Goal: Task Accomplishment & Management: Complete application form

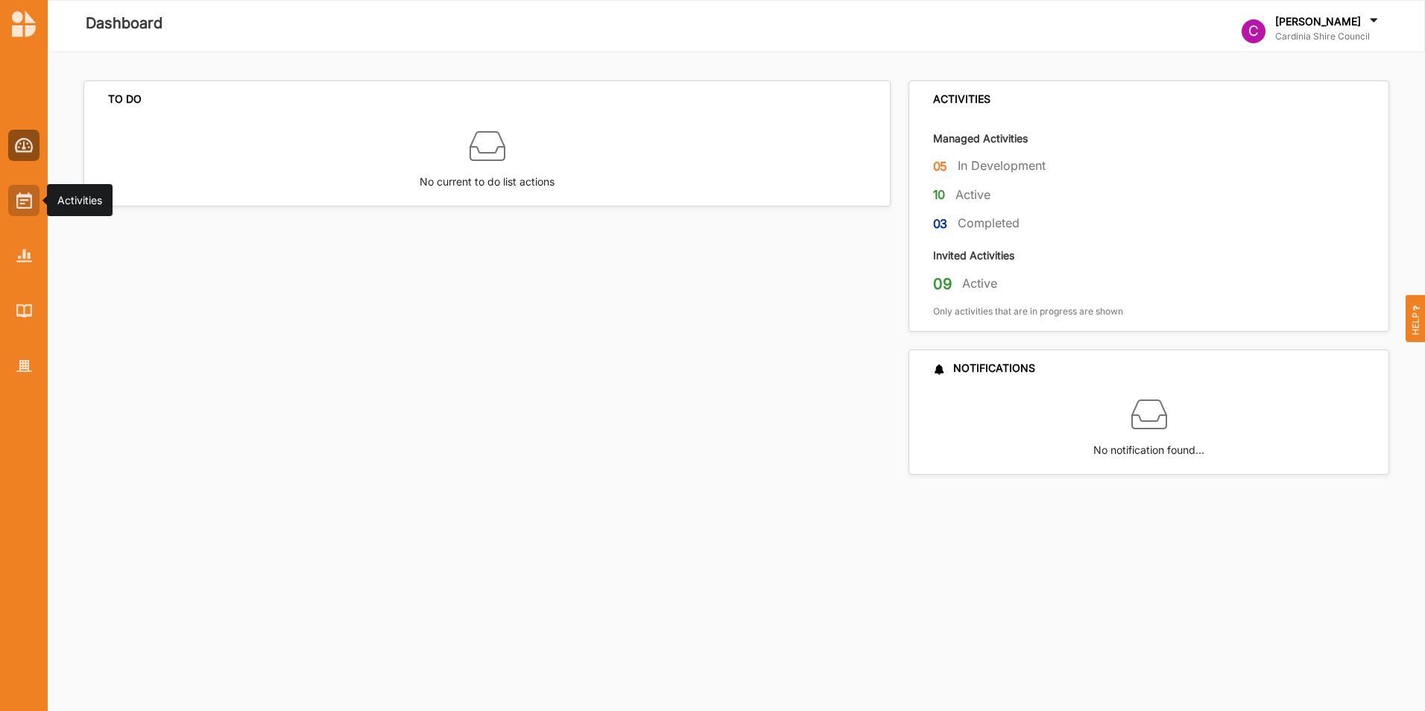
click at [22, 204] on img at bounding box center [24, 200] width 16 height 16
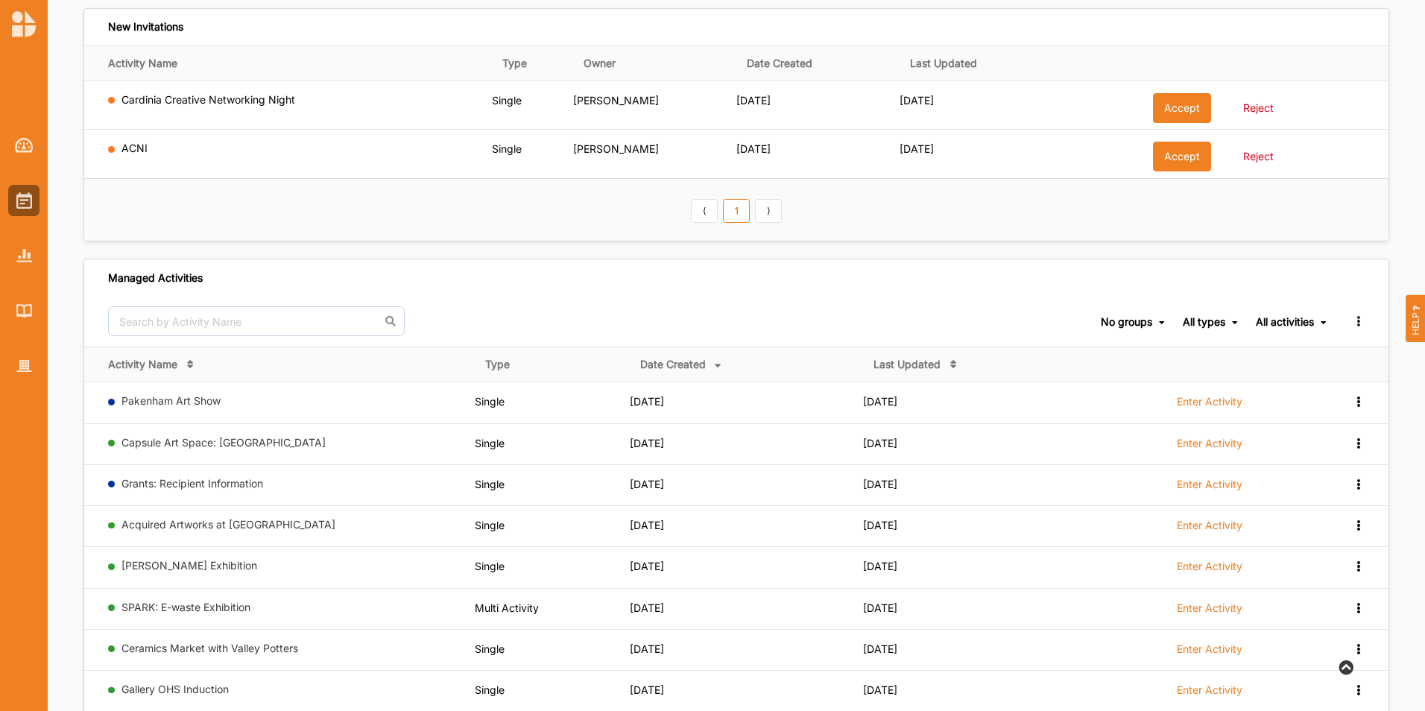
scroll to position [75, 0]
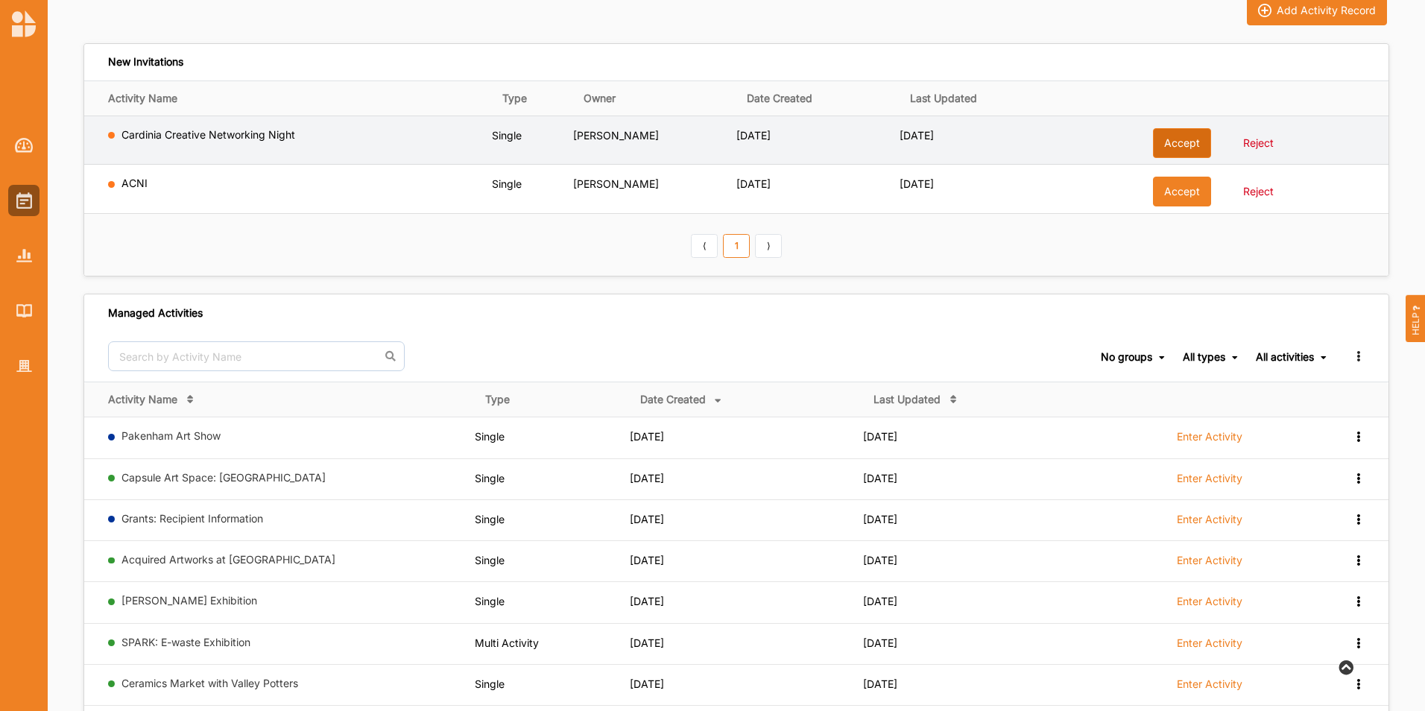
click at [1183, 142] on button "Accept" at bounding box center [1182, 143] width 58 height 30
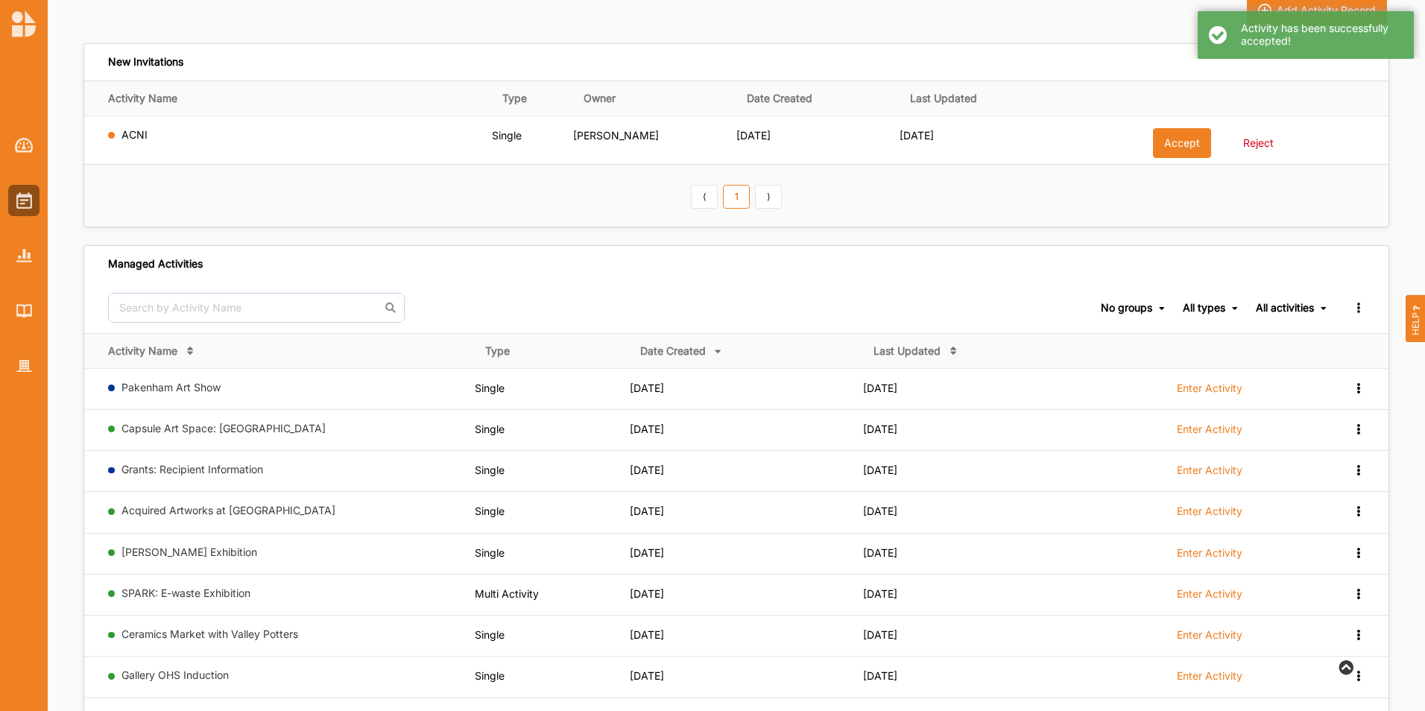
click at [1183, 142] on button "Accept" at bounding box center [1182, 143] width 58 height 30
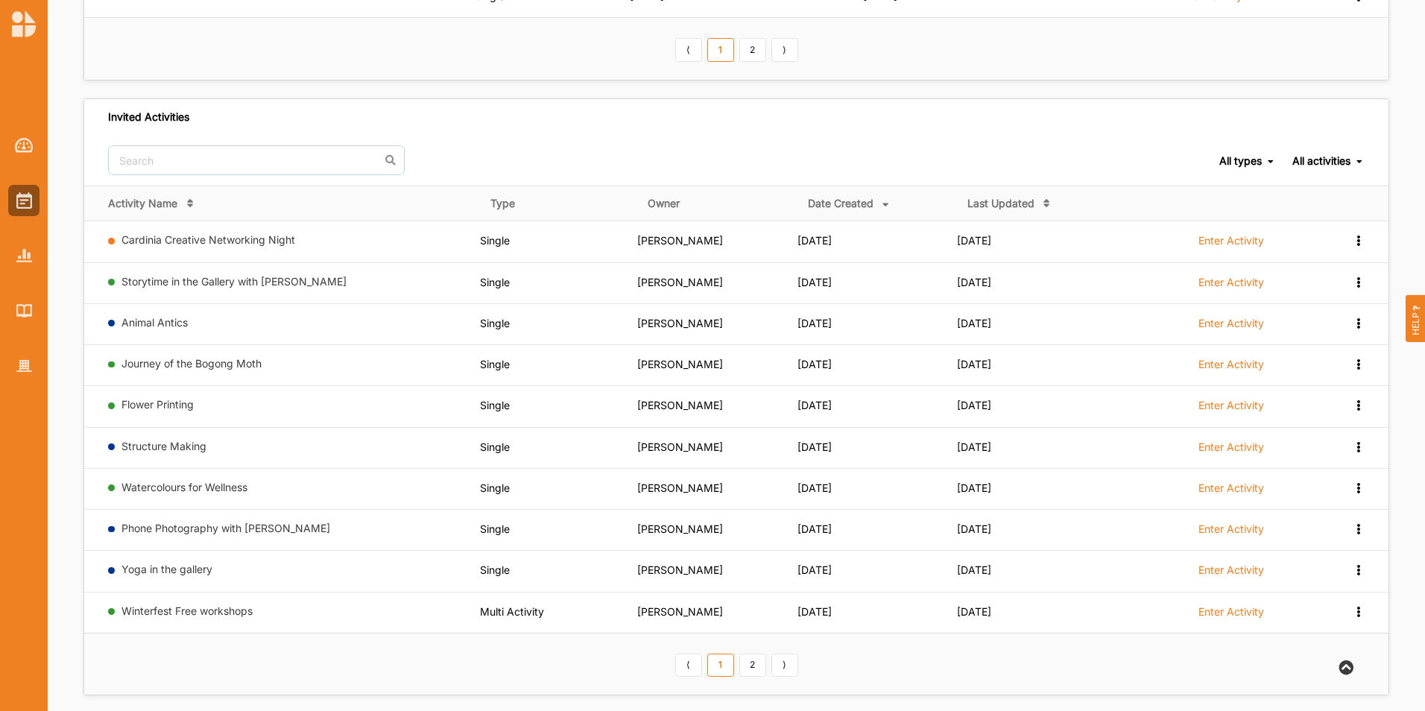
scroll to position [649, 0]
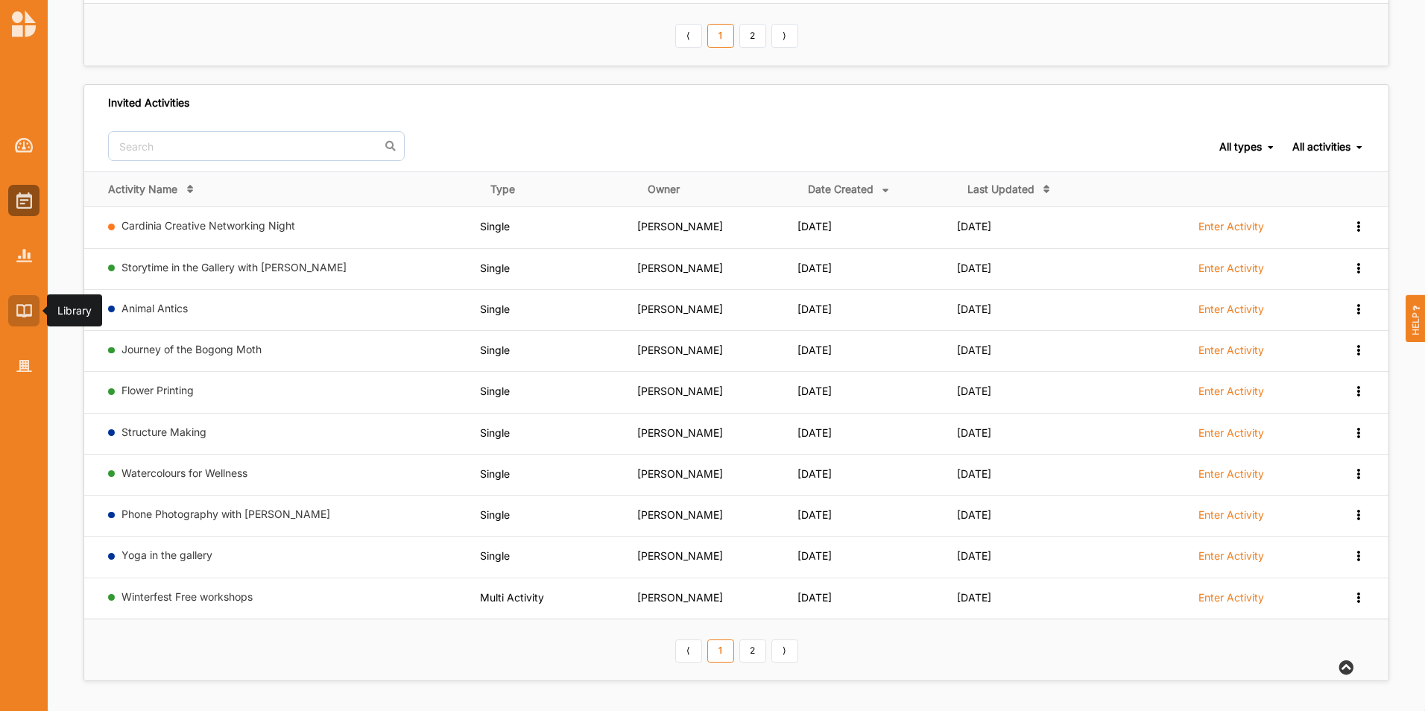
click at [19, 310] on img at bounding box center [24, 310] width 16 height 13
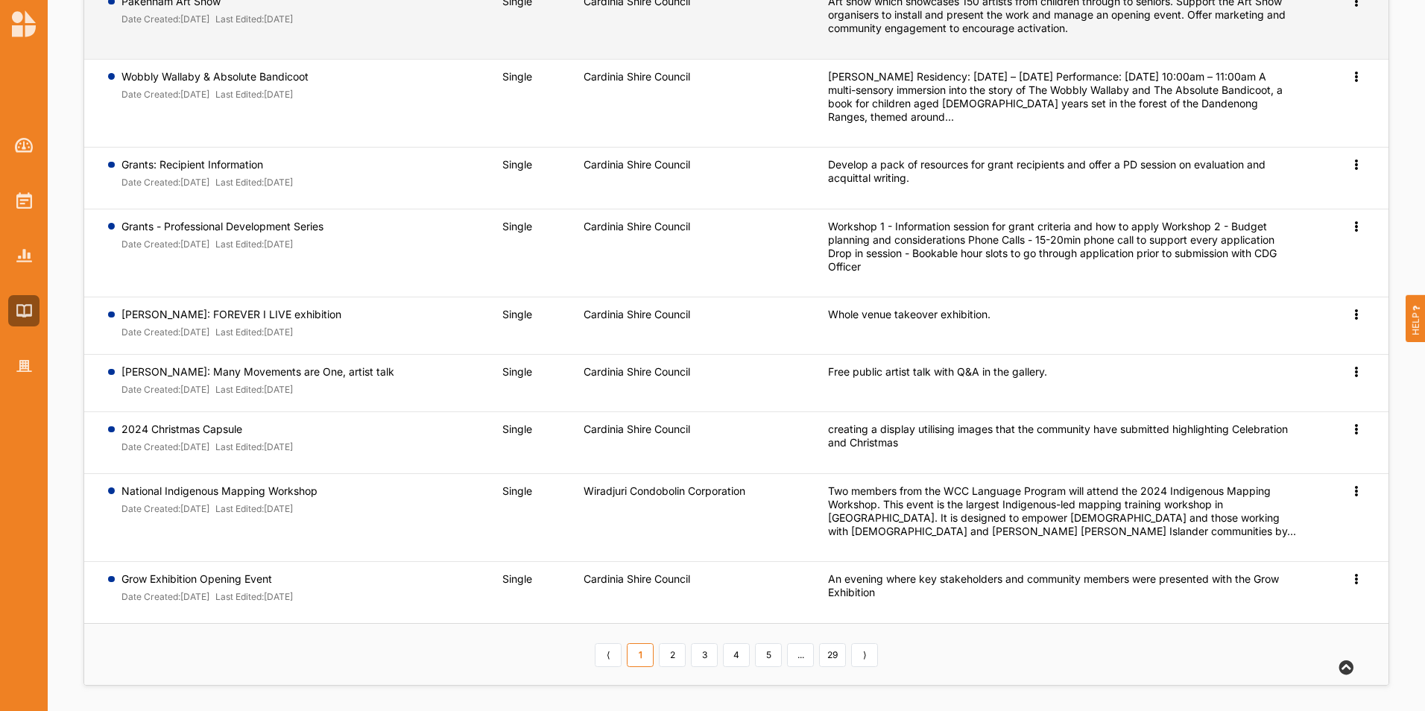
scroll to position [245, 0]
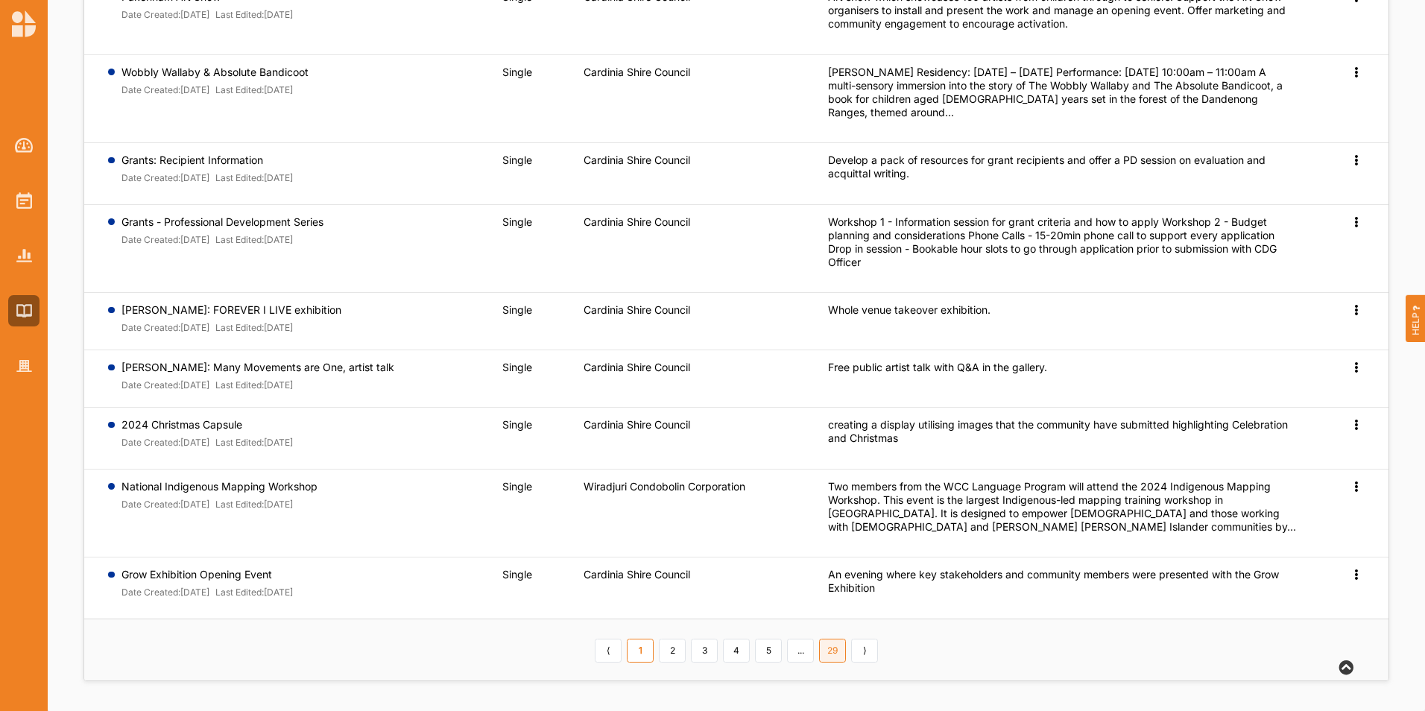
click at [832, 654] on link "29" at bounding box center [832, 651] width 27 height 24
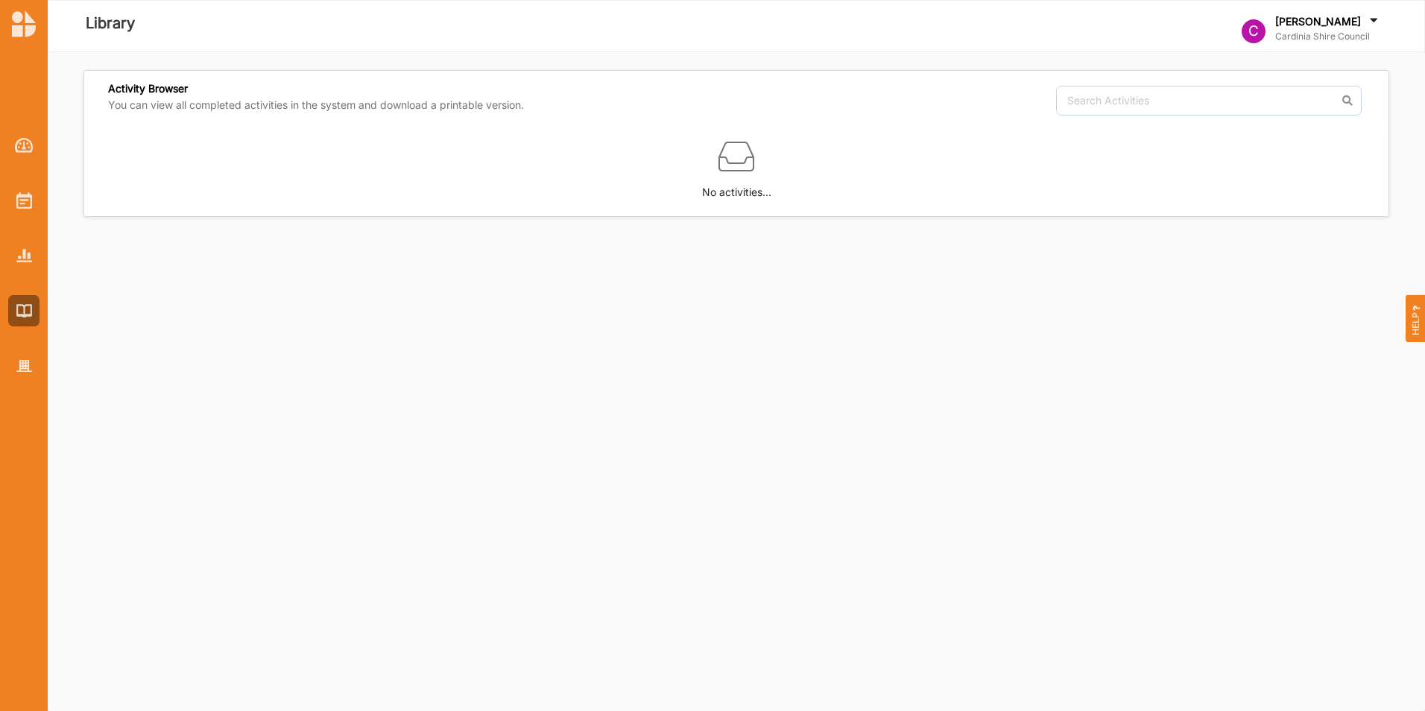
scroll to position [0, 0]
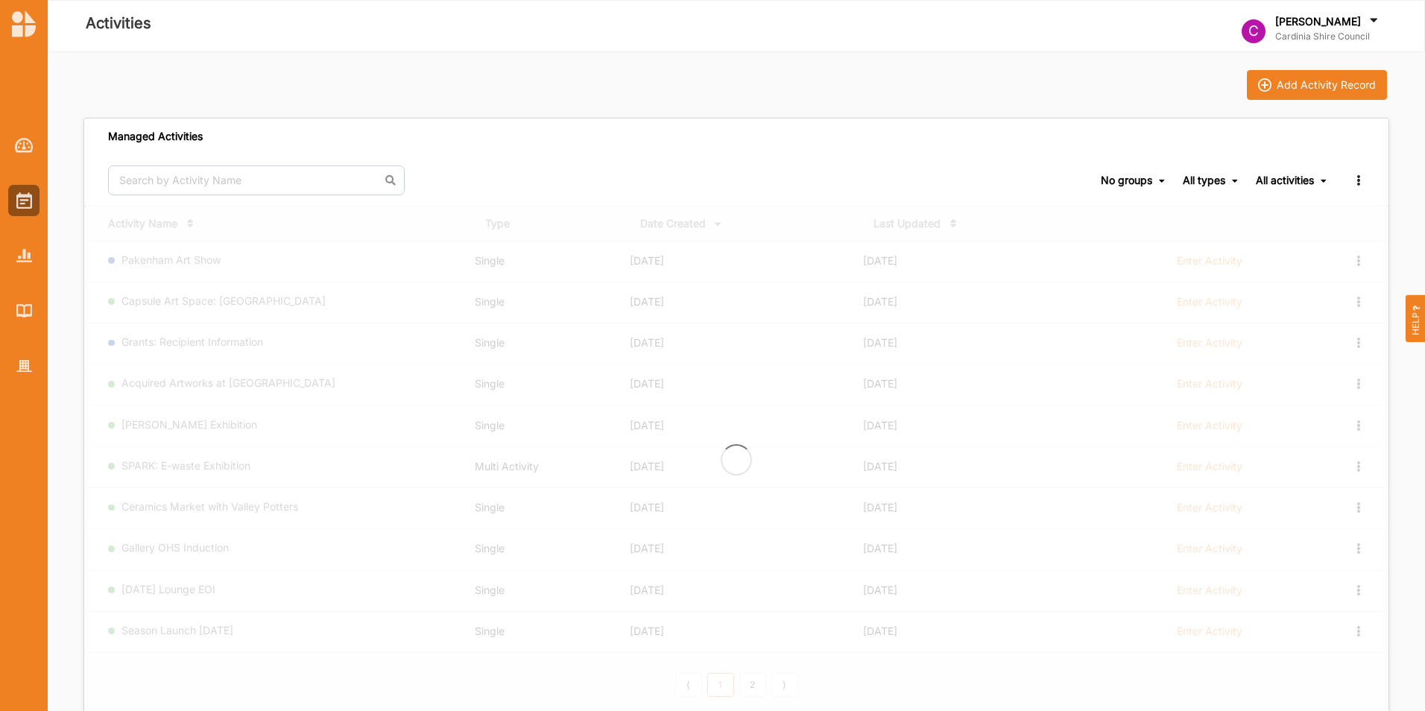
scroll to position [649, 0]
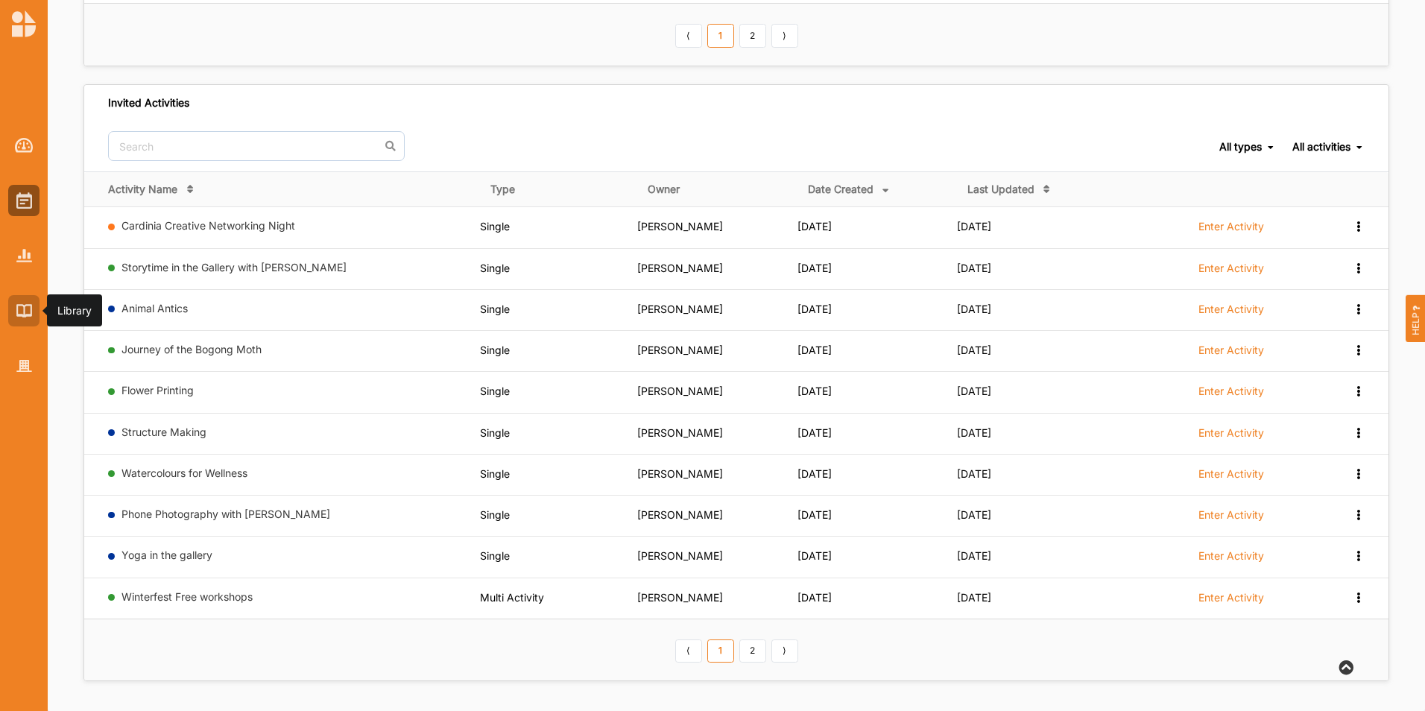
click at [28, 316] on img at bounding box center [24, 310] width 16 height 13
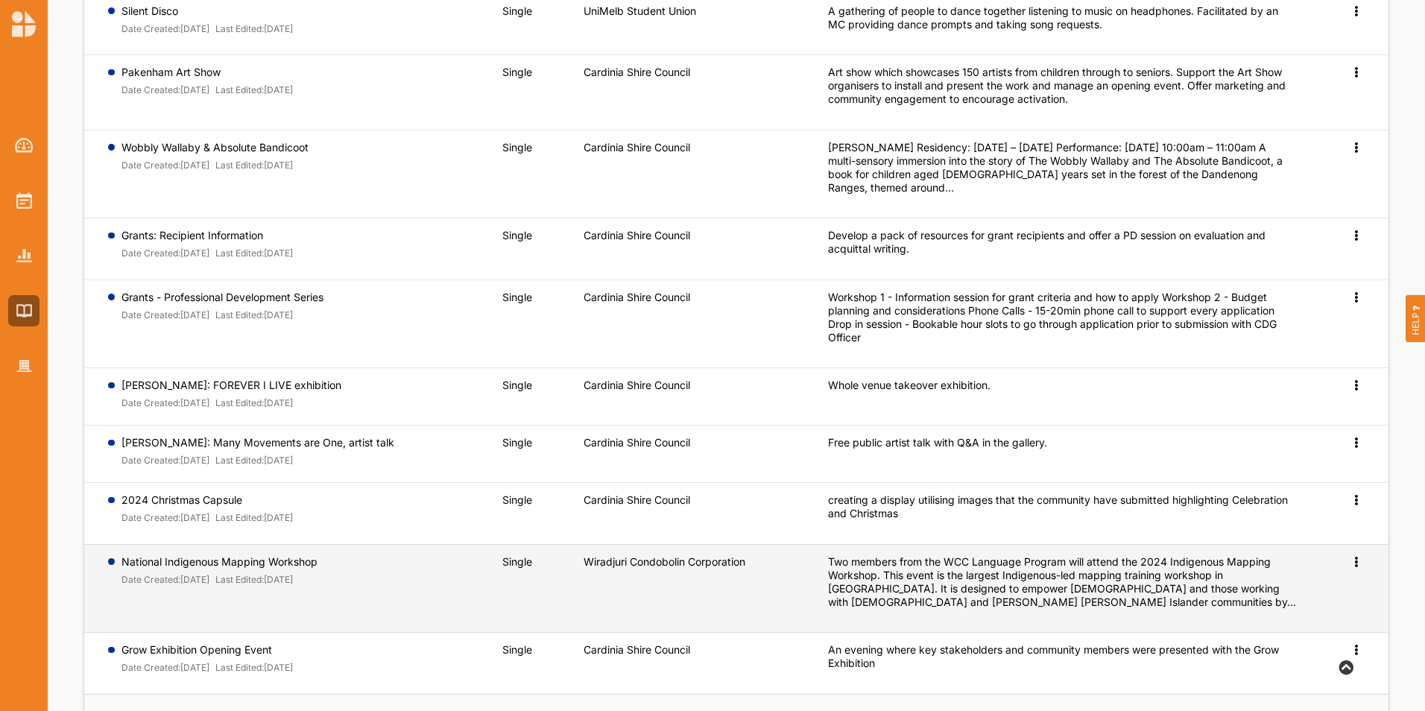
scroll to position [245, 0]
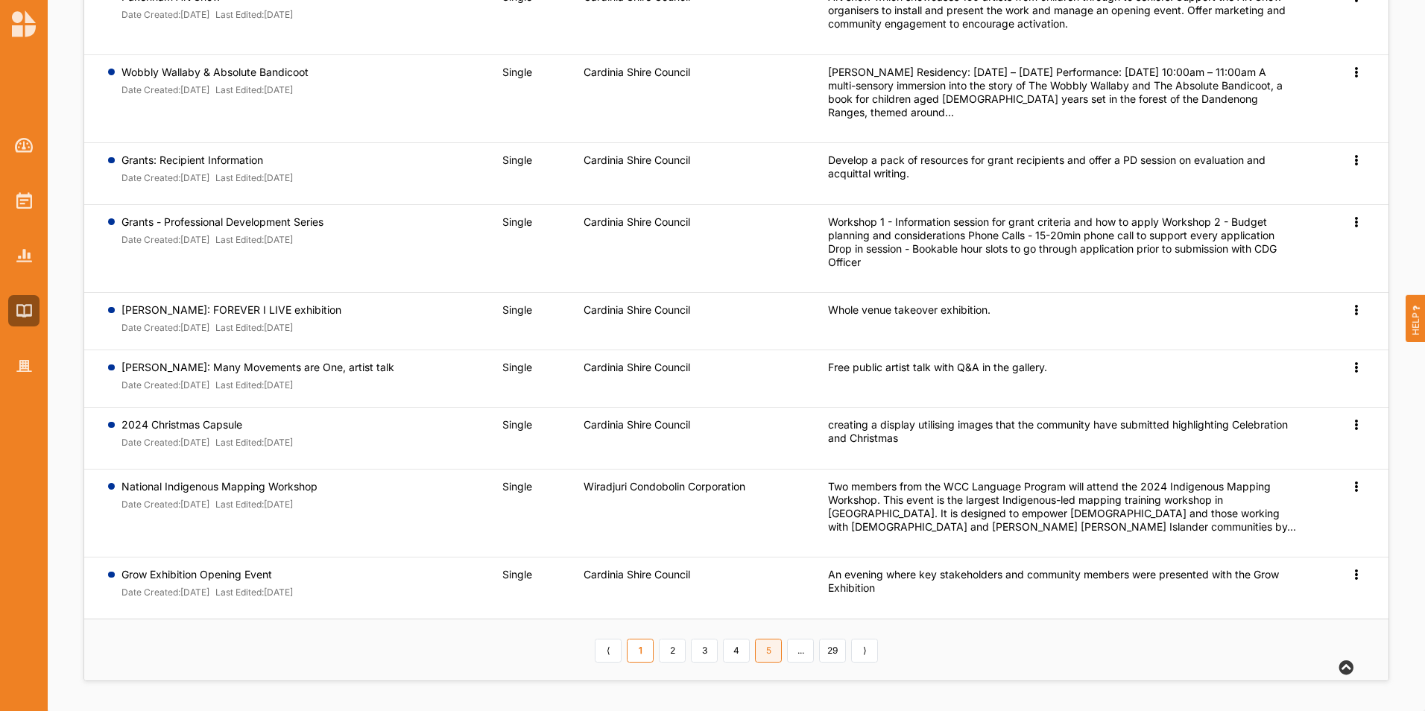
click at [762, 650] on link "5" at bounding box center [768, 651] width 27 height 24
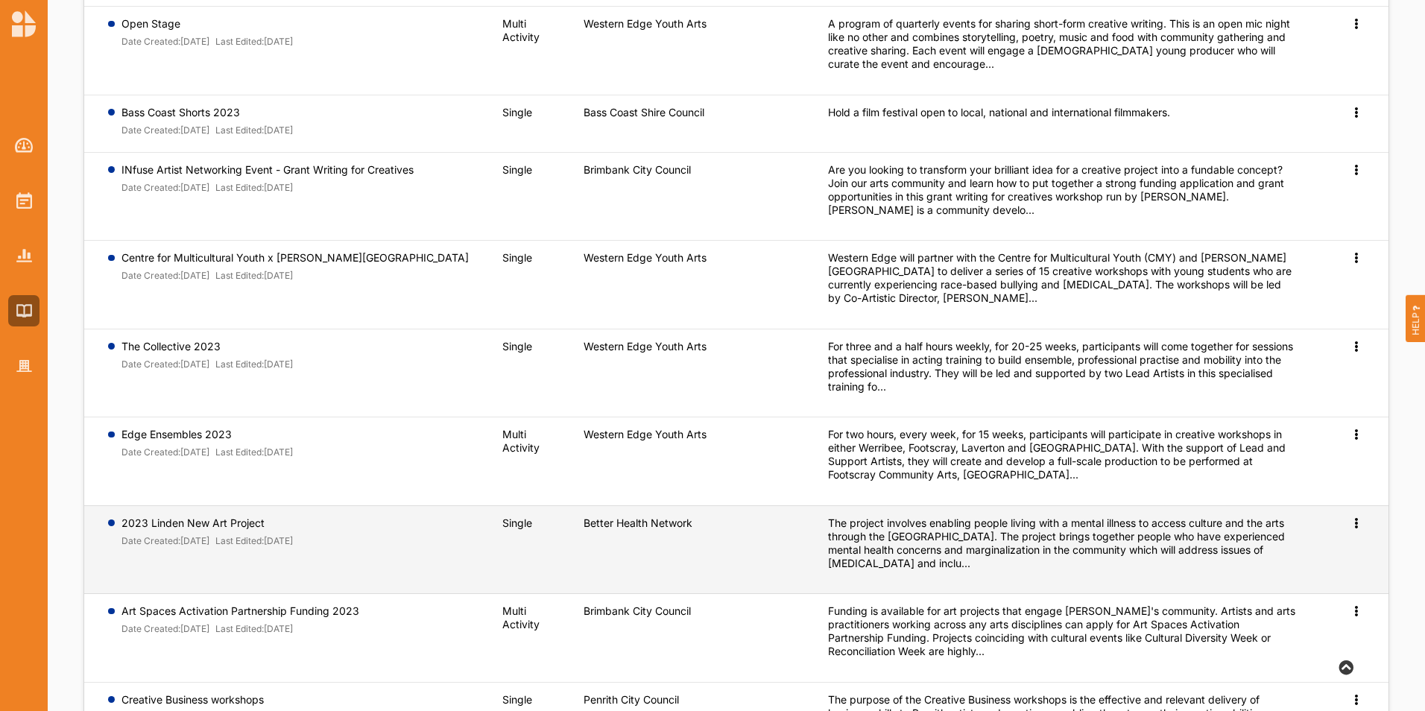
scroll to position [396, 0]
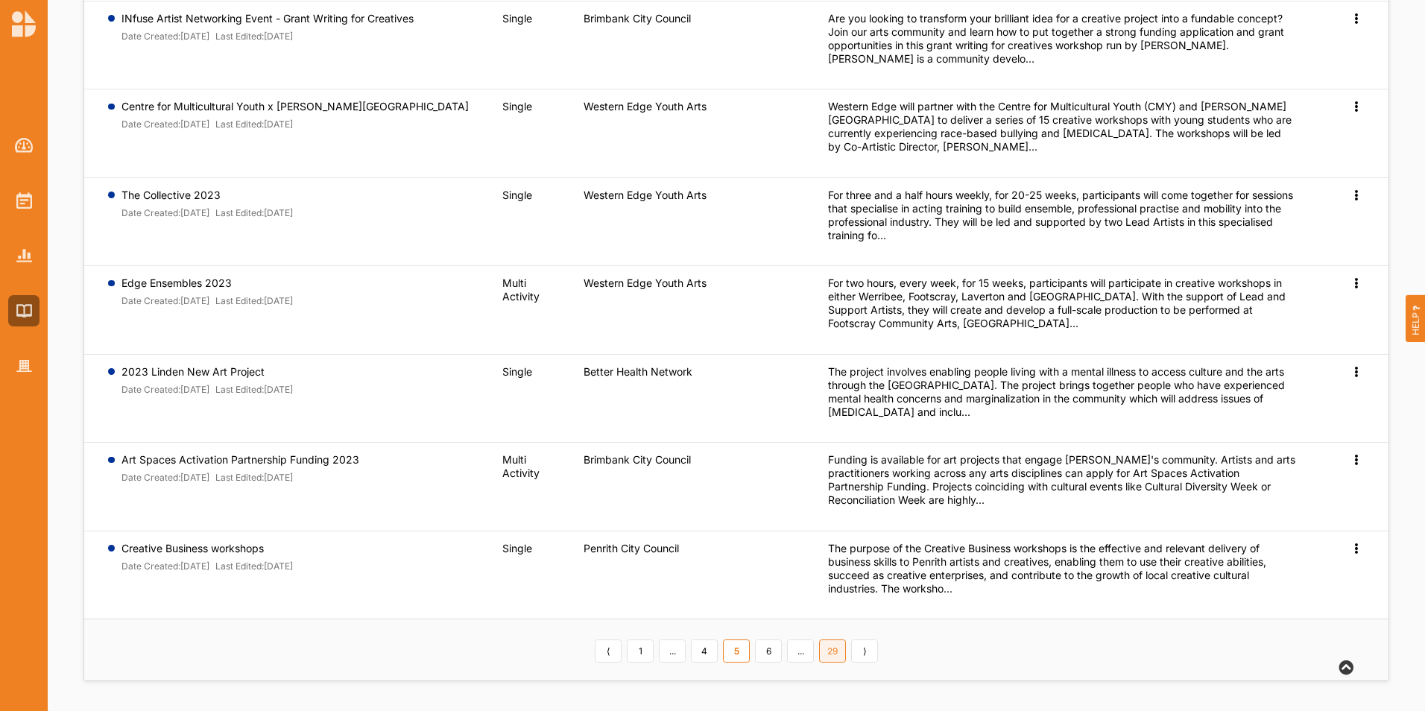
click at [831, 652] on link "29" at bounding box center [832, 651] width 27 height 24
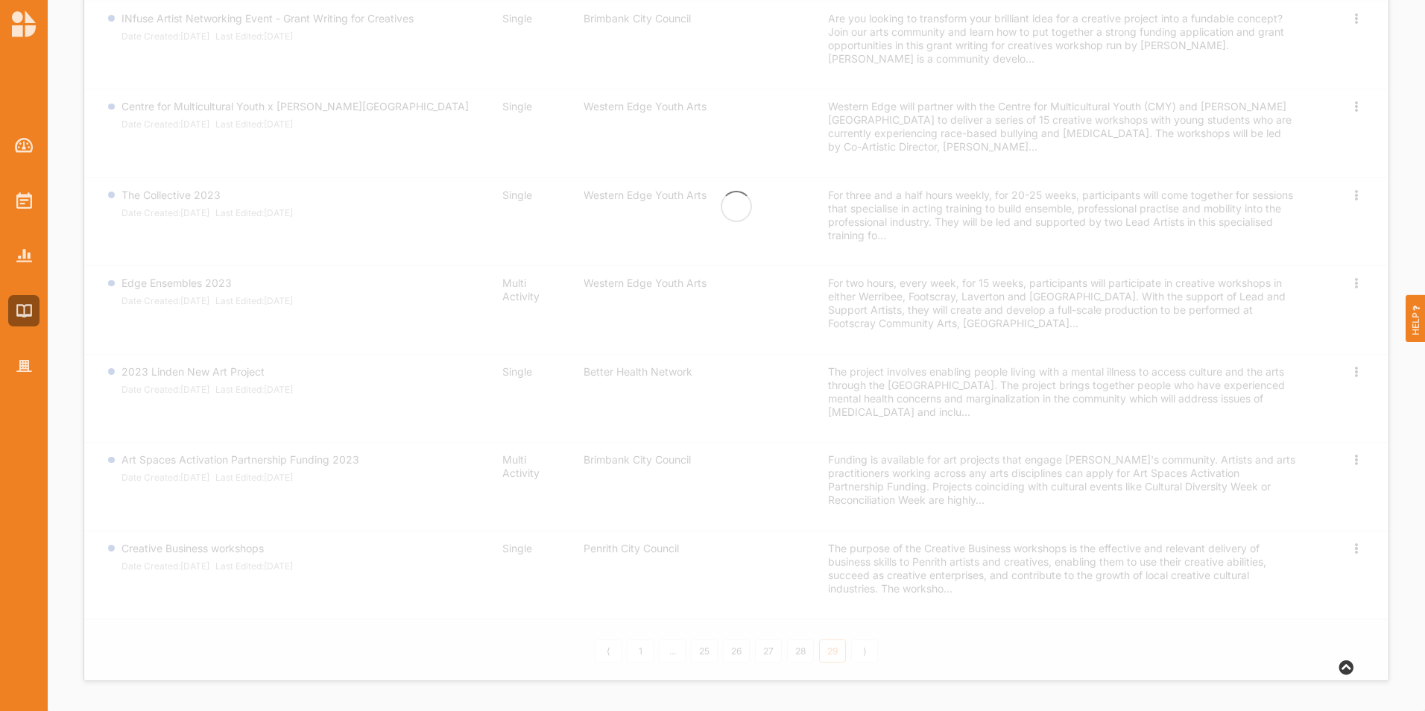
scroll to position [0, 0]
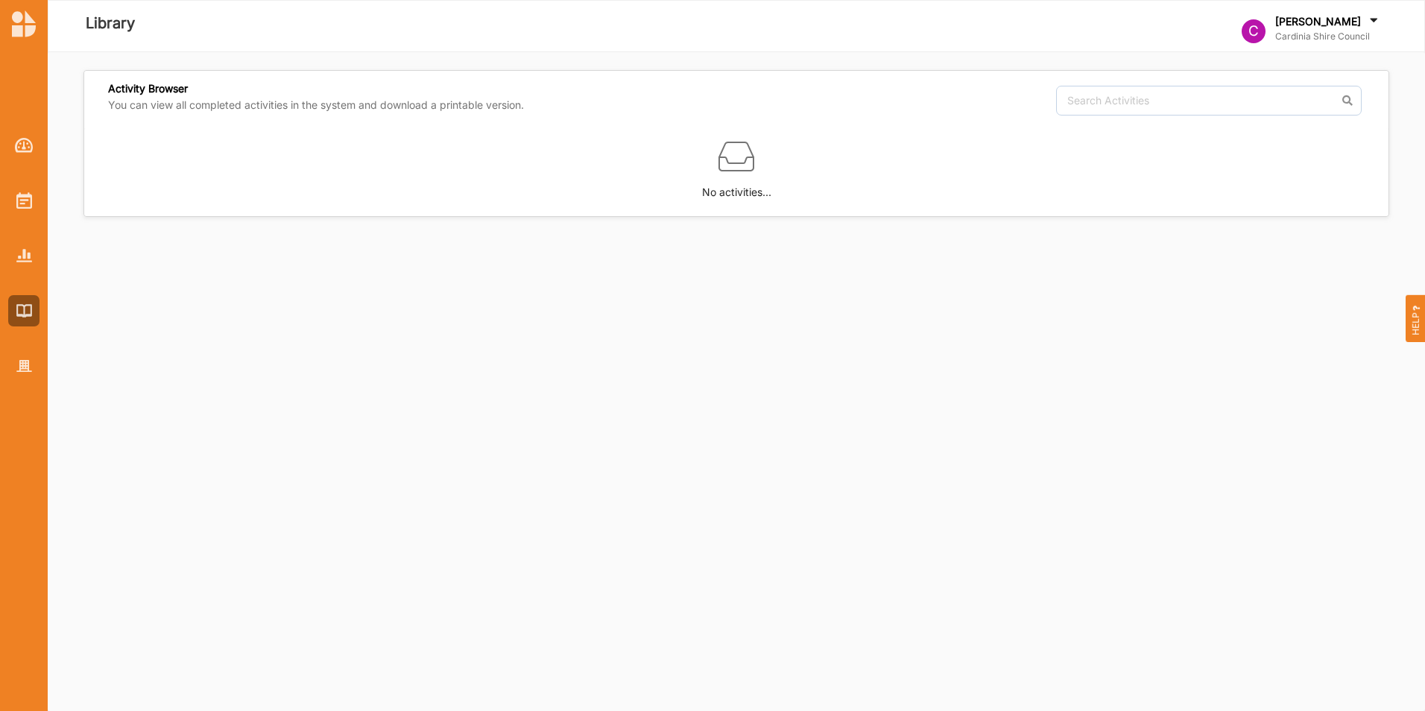
click at [675, 528] on div "Activity Browser You can view all completed activities in the system and downlo…" at bounding box center [736, 381] width 1377 height 659
click at [25, 306] on img at bounding box center [24, 310] width 16 height 13
click at [21, 142] on img at bounding box center [24, 145] width 19 height 15
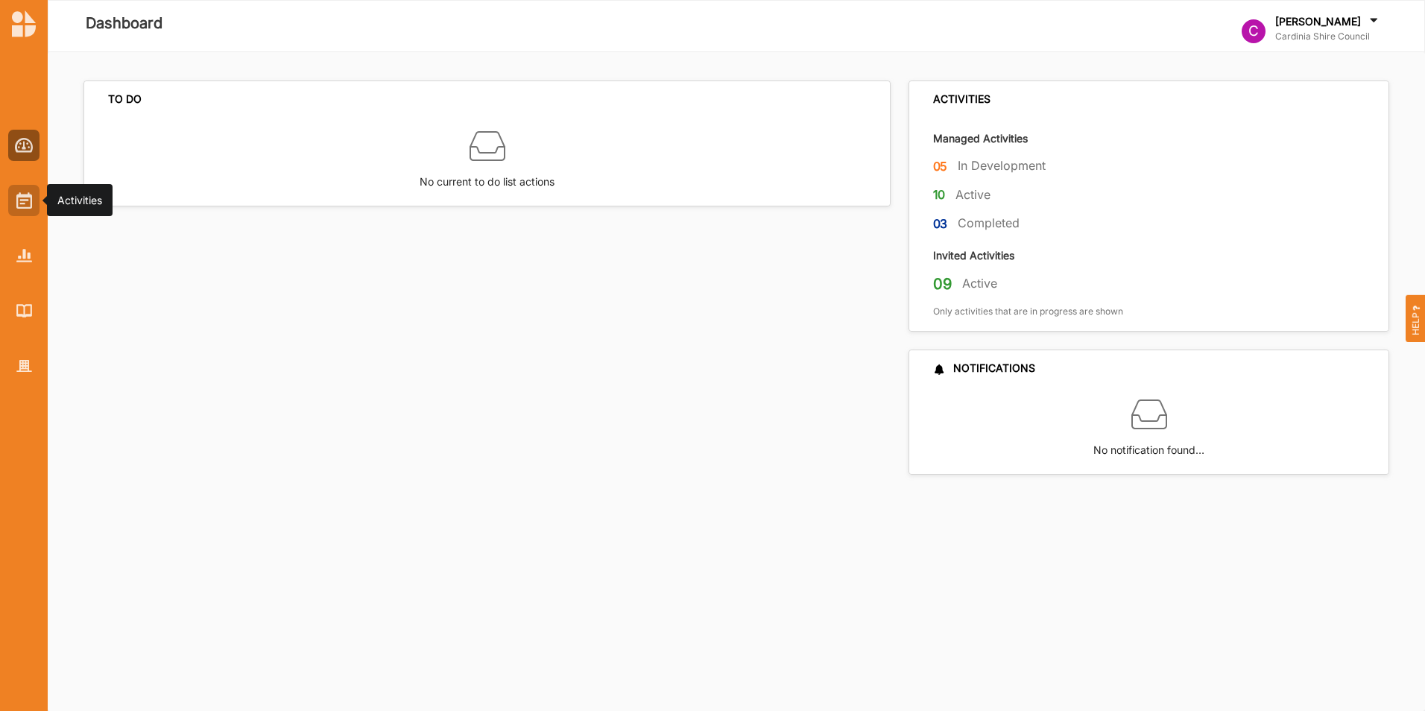
click at [22, 202] on img at bounding box center [24, 200] width 16 height 16
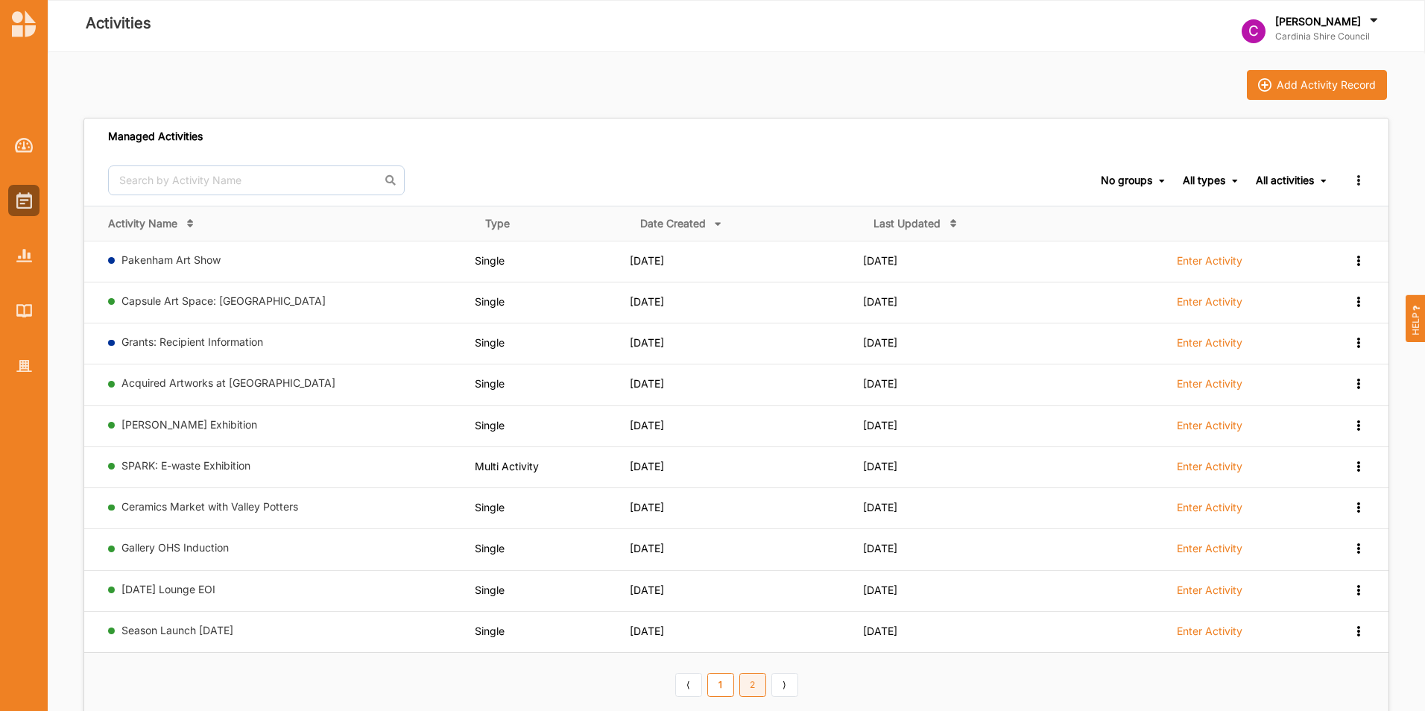
click at [754, 687] on link "2" at bounding box center [752, 685] width 27 height 24
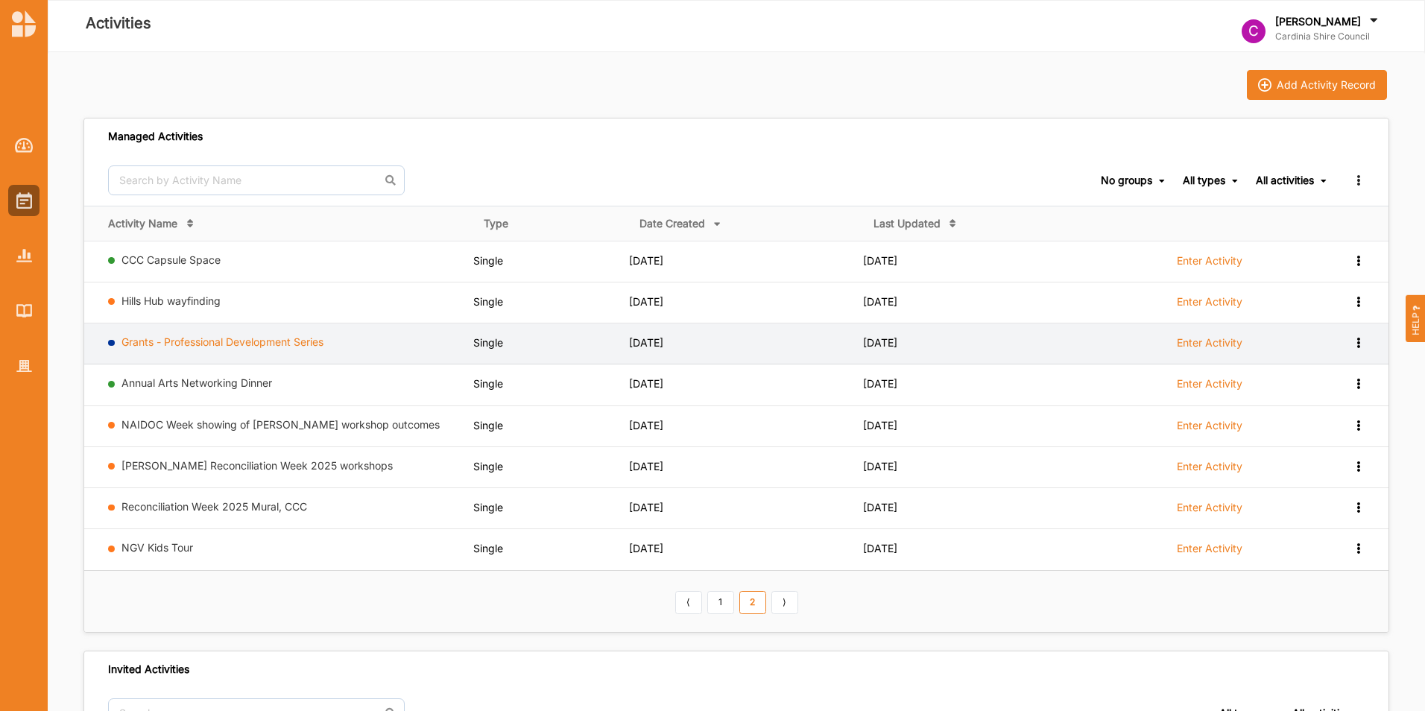
click at [241, 348] on link "Grants - Professional Development Series" at bounding box center [222, 341] width 202 height 13
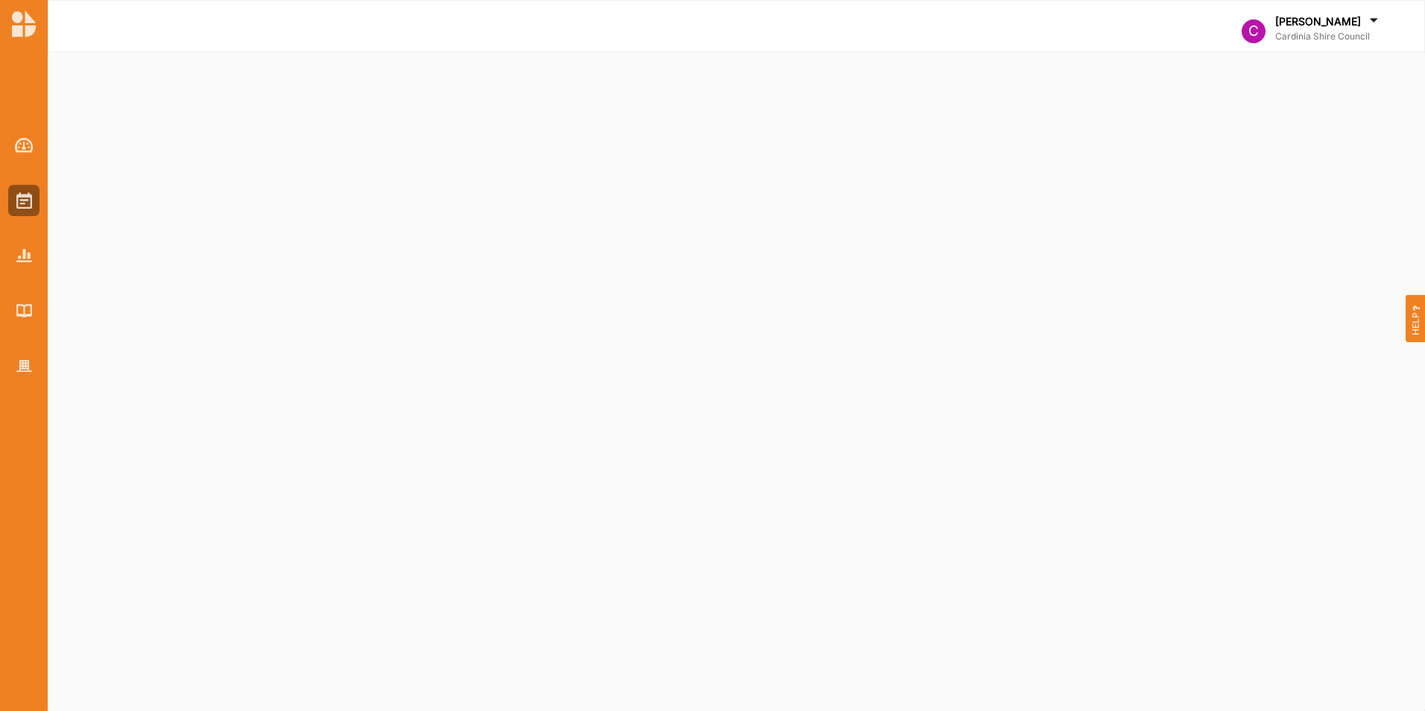
select select "2"
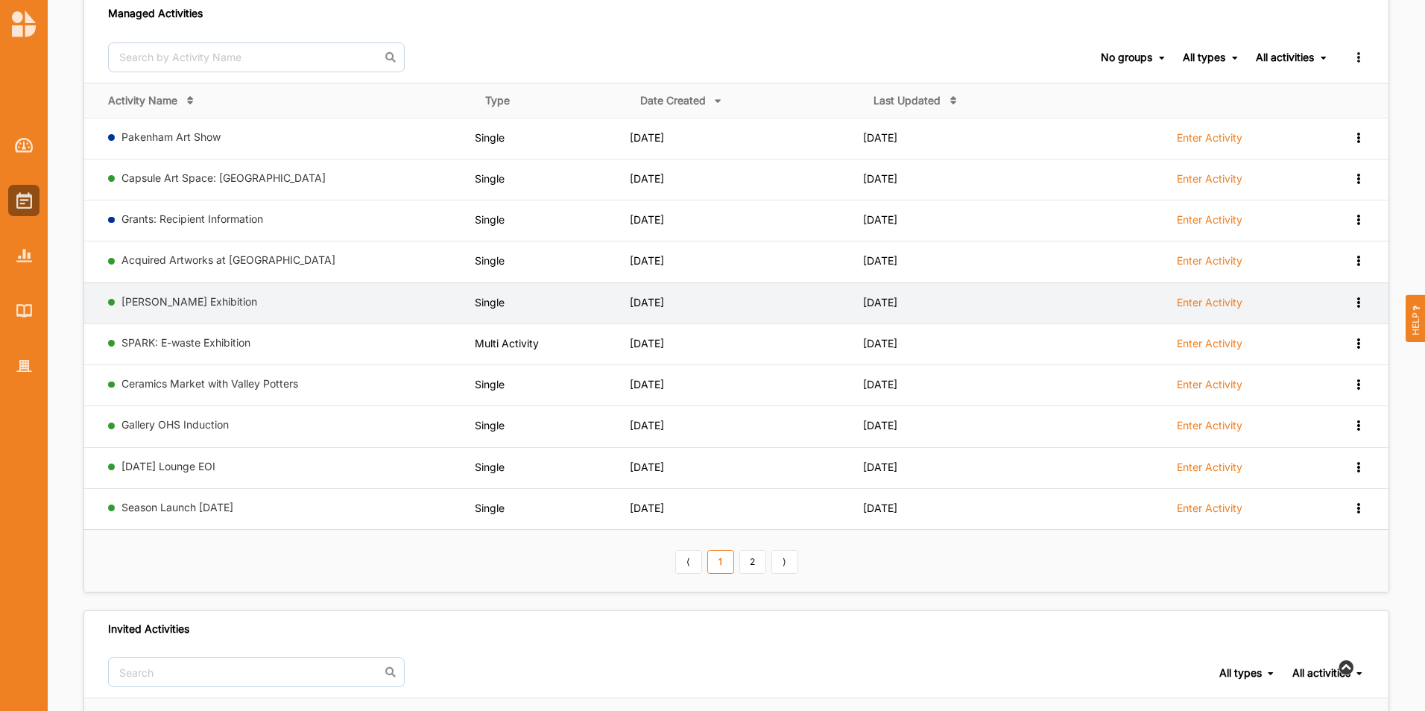
scroll to position [149, 0]
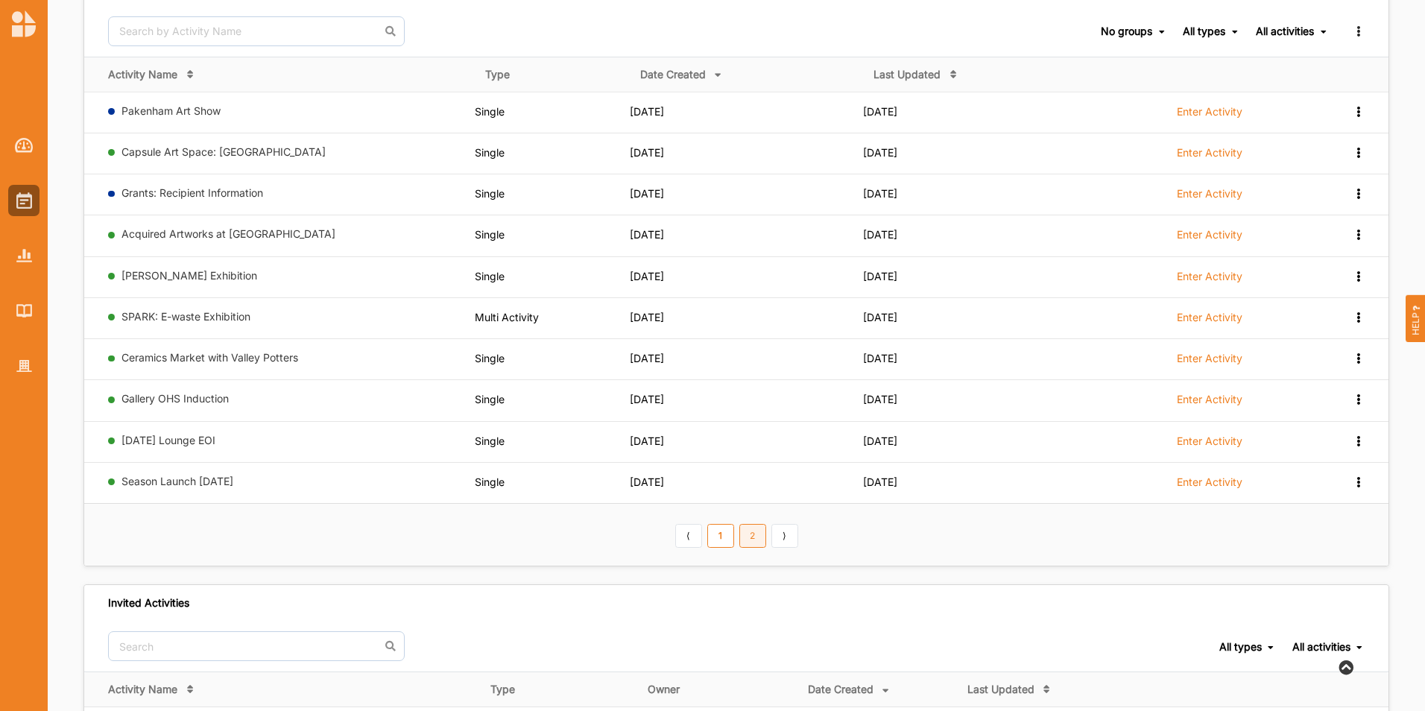
click at [755, 539] on link "2" at bounding box center [752, 536] width 27 height 24
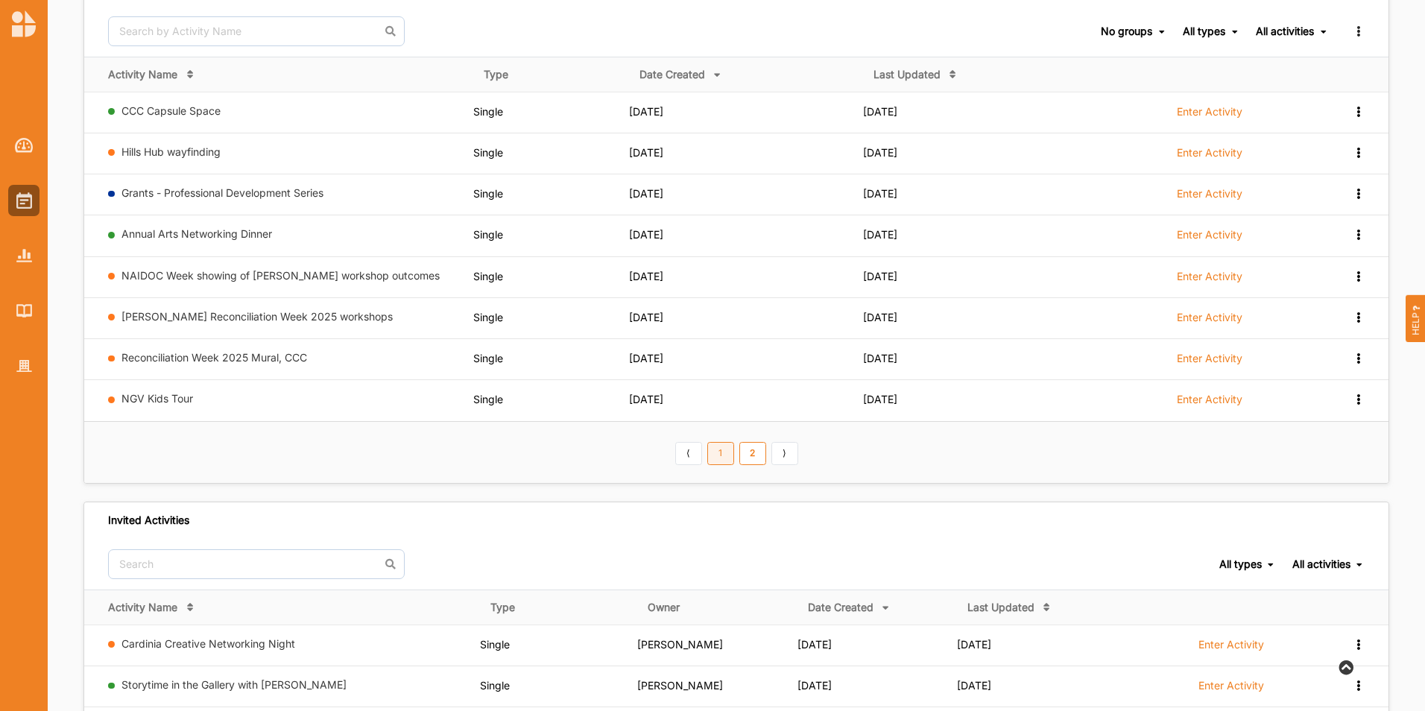
click at [719, 459] on link "1" at bounding box center [720, 454] width 27 height 24
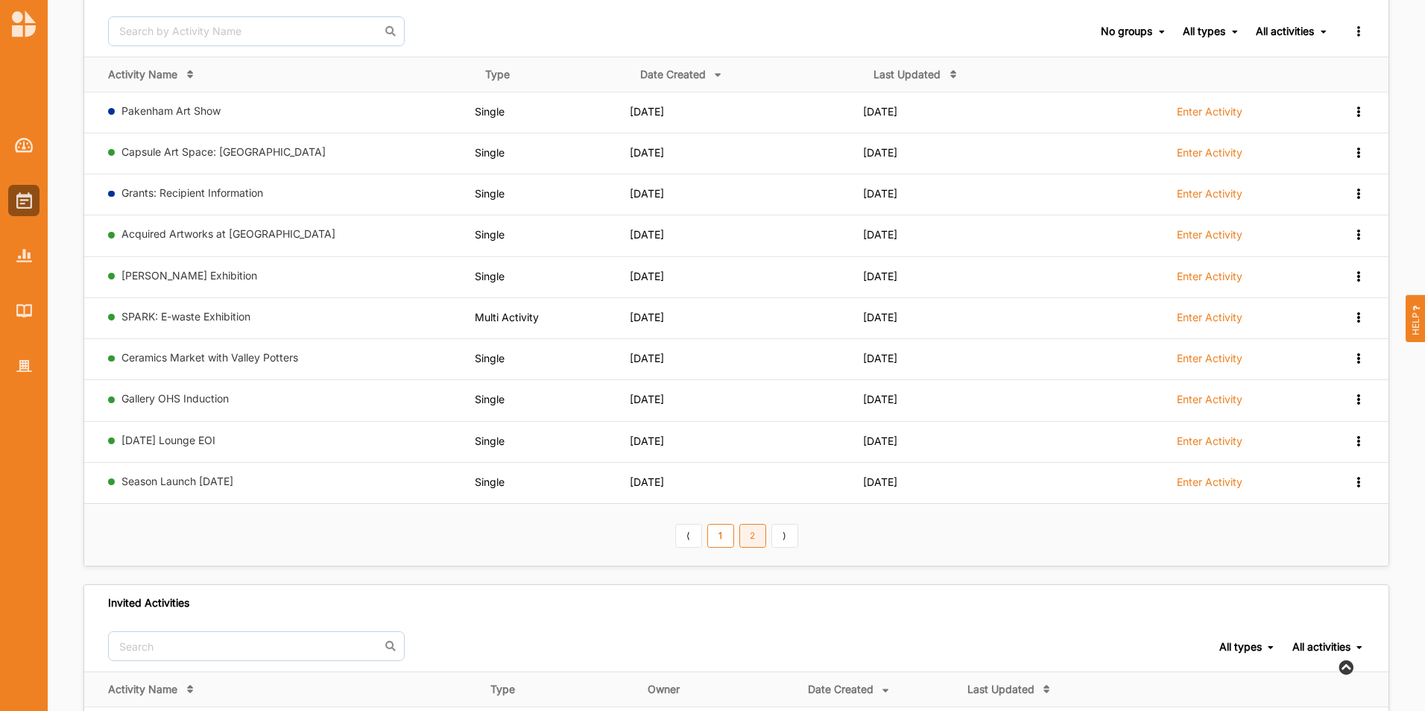
click at [747, 536] on link "2" at bounding box center [752, 536] width 27 height 24
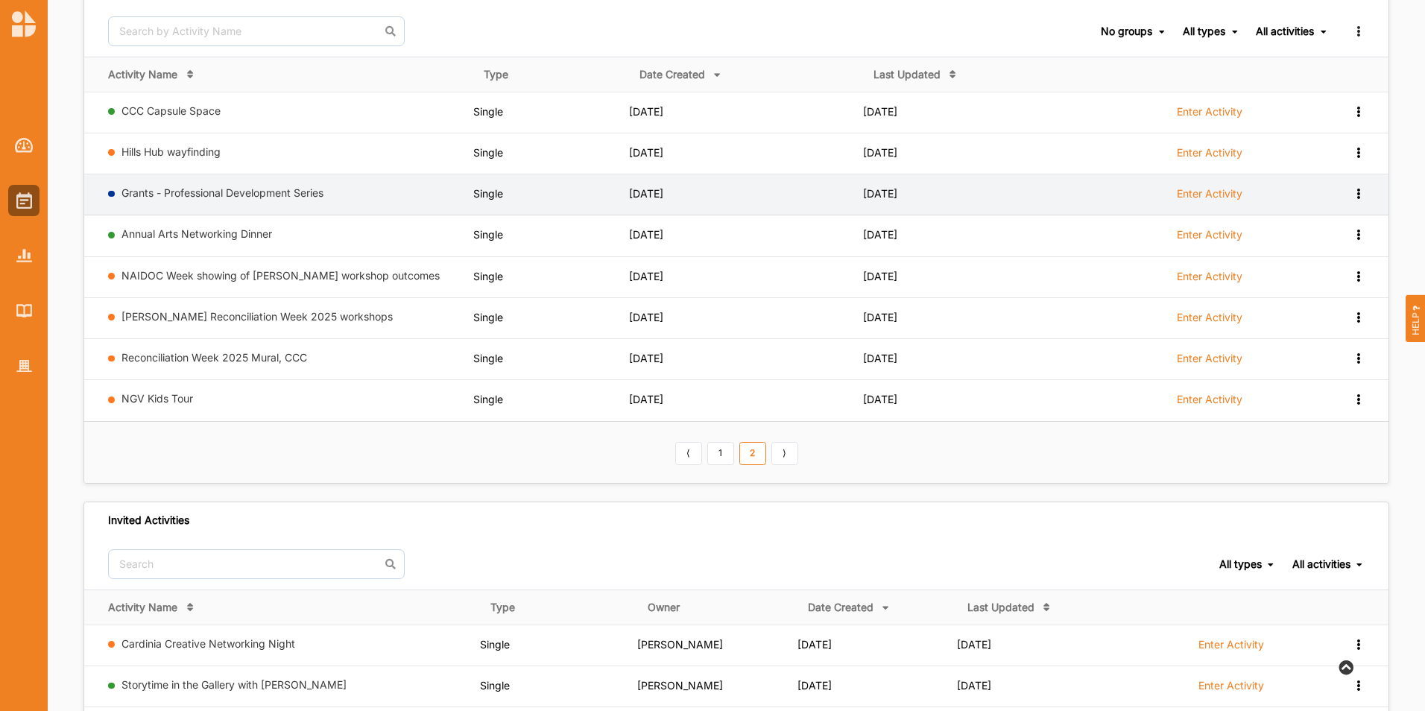
click at [384, 118] on label "Grants - Professional Development Series" at bounding box center [294, 110] width 347 height 13
click at [1357, 116] on icon at bounding box center [1358, 110] width 13 height 10
click at [1323, 217] on div "View Report" at bounding box center [1320, 217] width 66 height 10
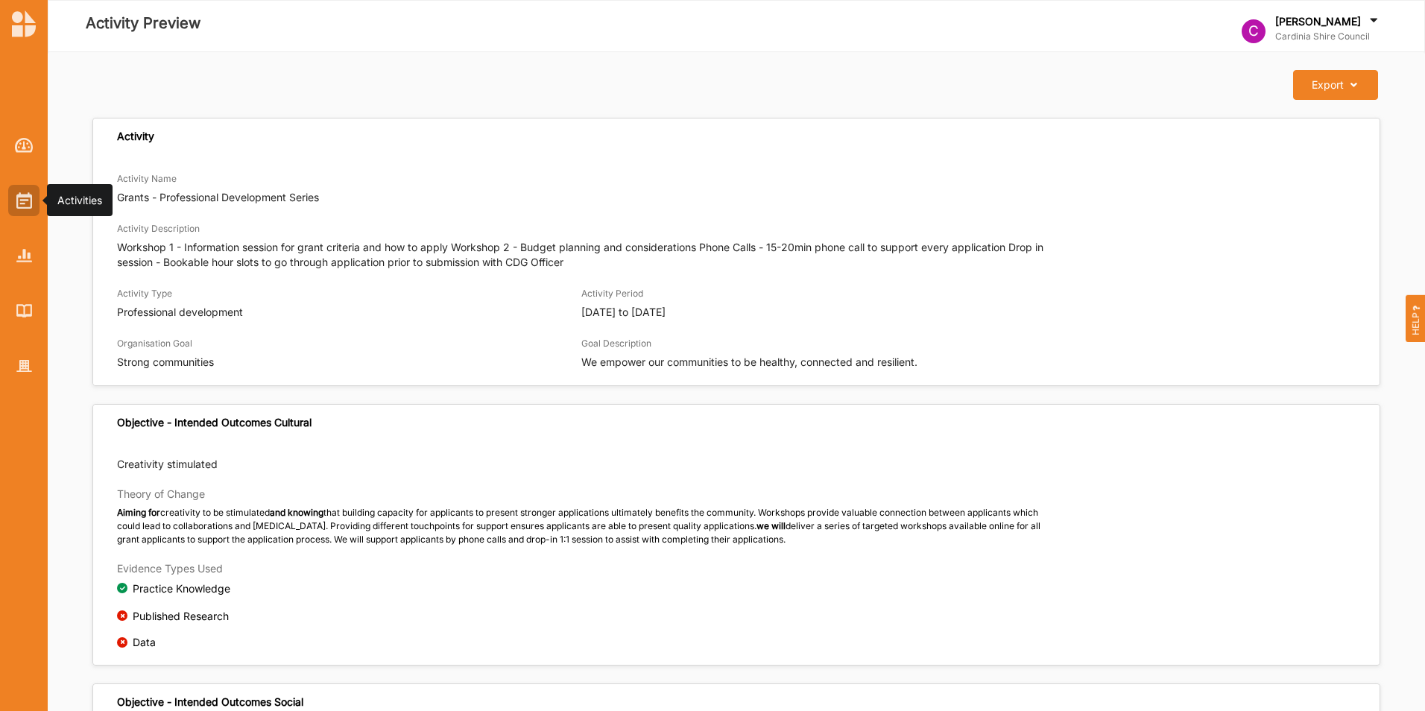
click at [24, 197] on img at bounding box center [24, 200] width 16 height 16
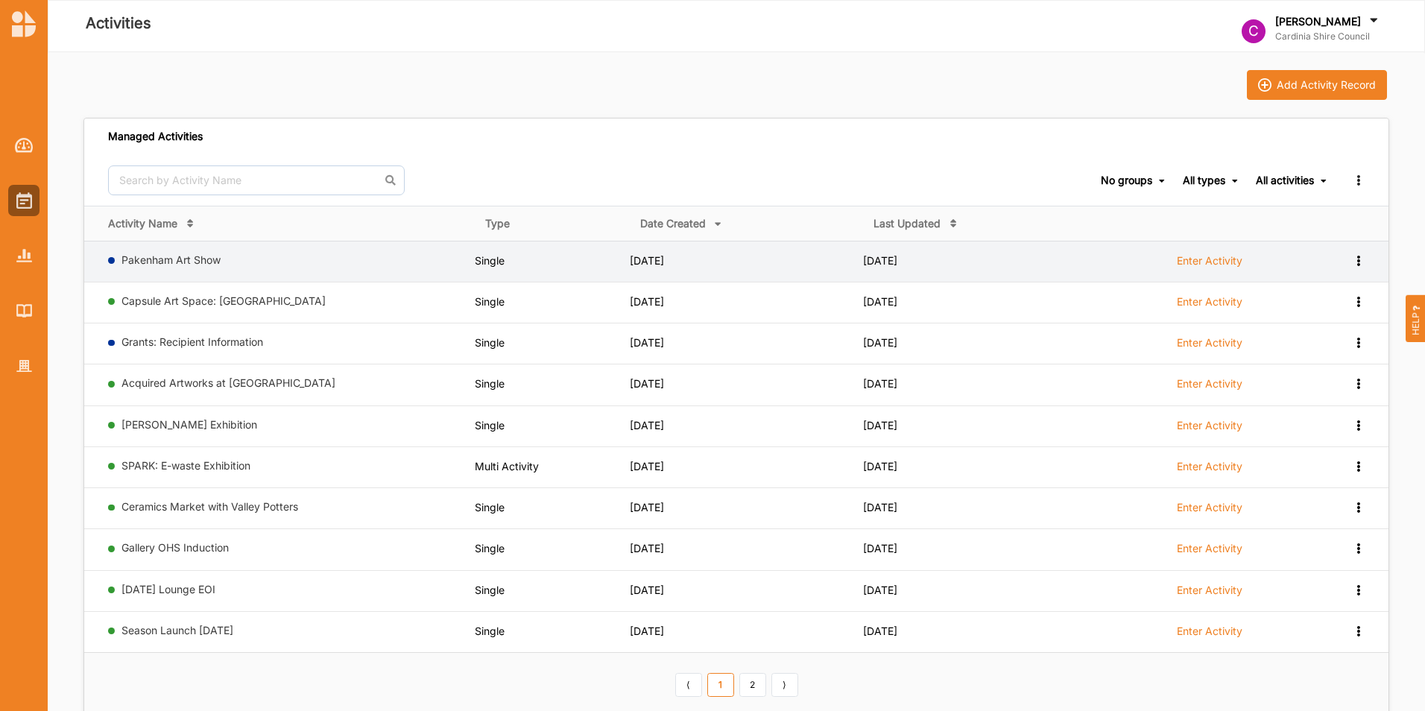
click at [1357, 262] on icon at bounding box center [1358, 259] width 13 height 10
click at [1300, 286] on div "View Report" at bounding box center [1320, 284] width 66 height 10
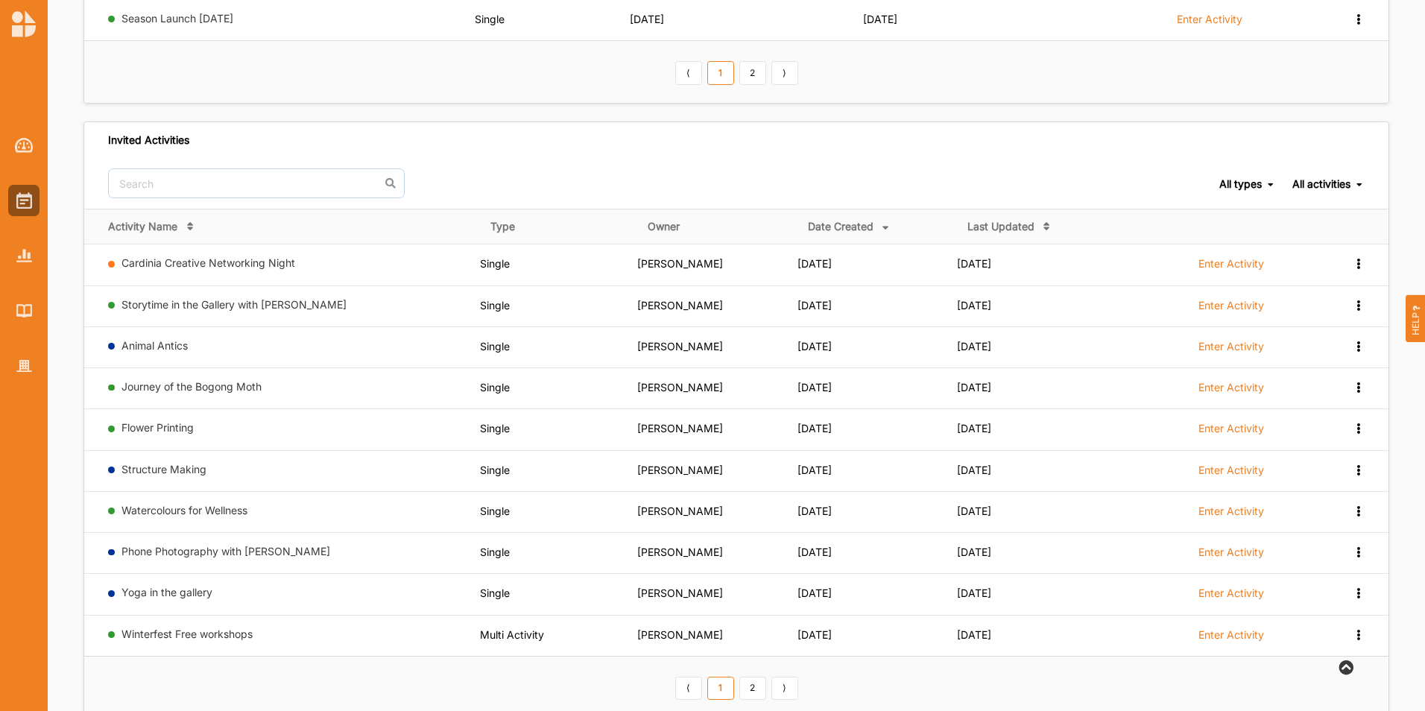
scroll to position [649, 0]
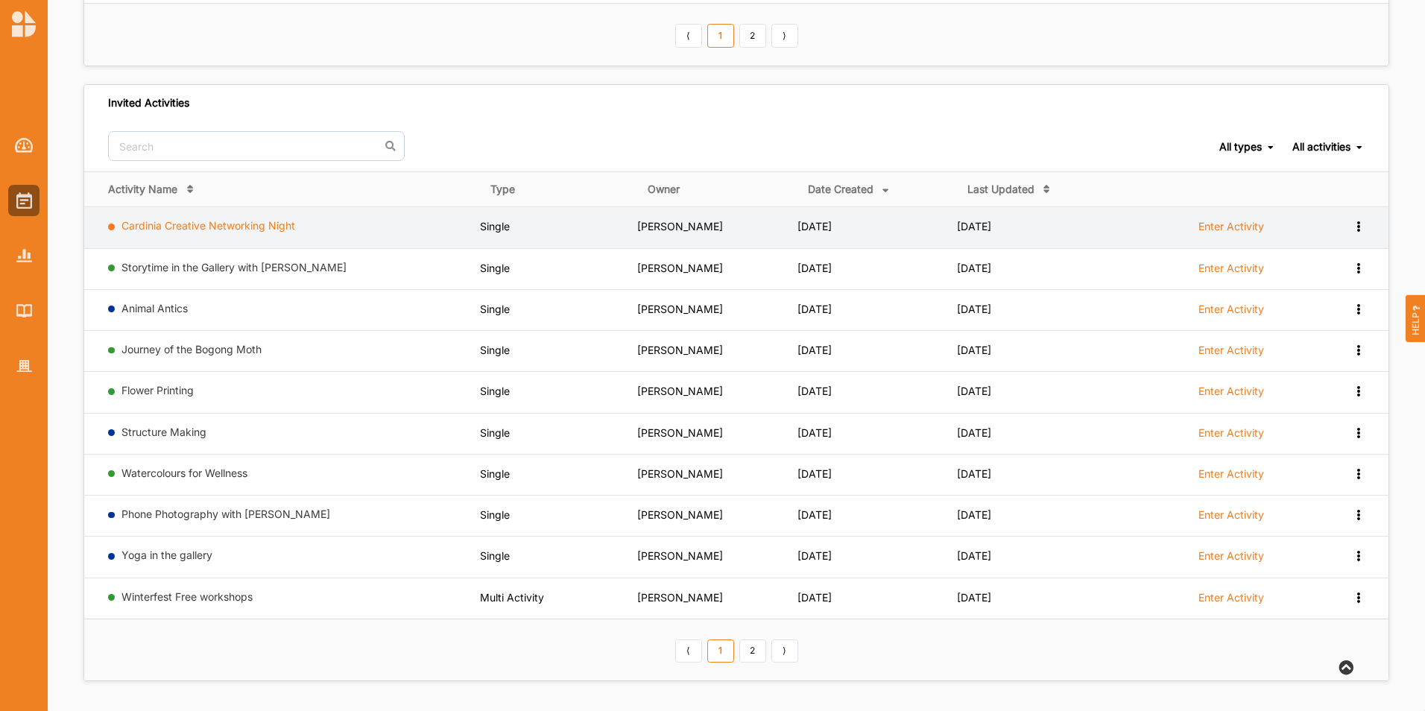
click at [190, 226] on link "Cardinia Creative Networking Night" at bounding box center [208, 225] width 174 height 13
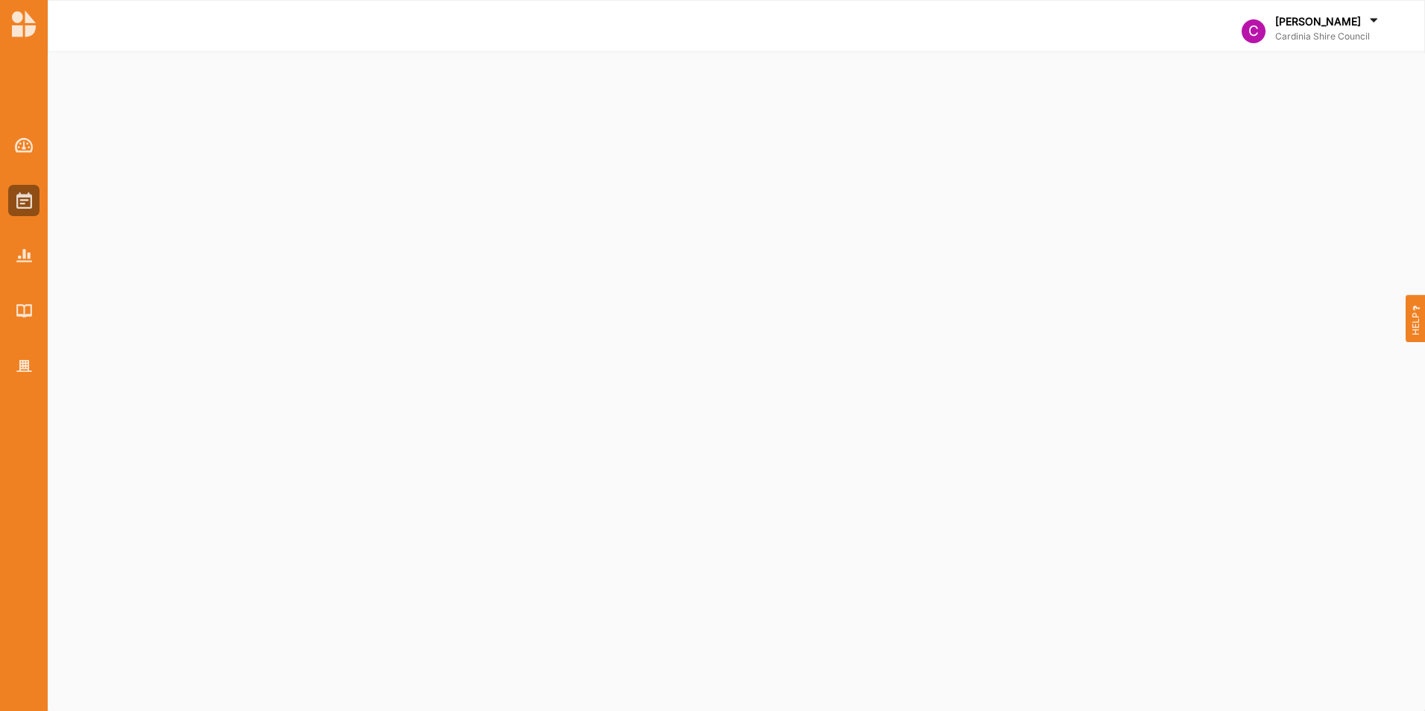
select select "2"
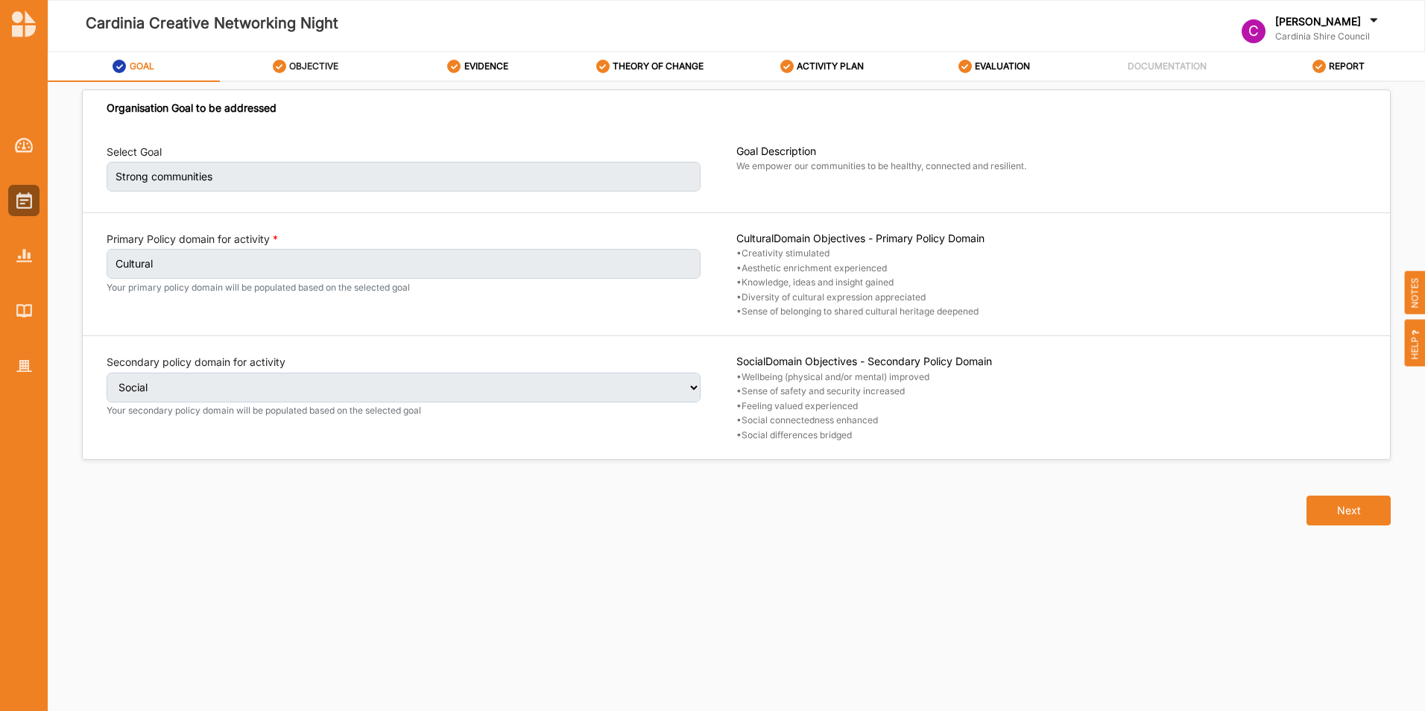
click at [314, 69] on label "OBJECTIVE" at bounding box center [313, 66] width 49 height 12
select select "1"
select select "9"
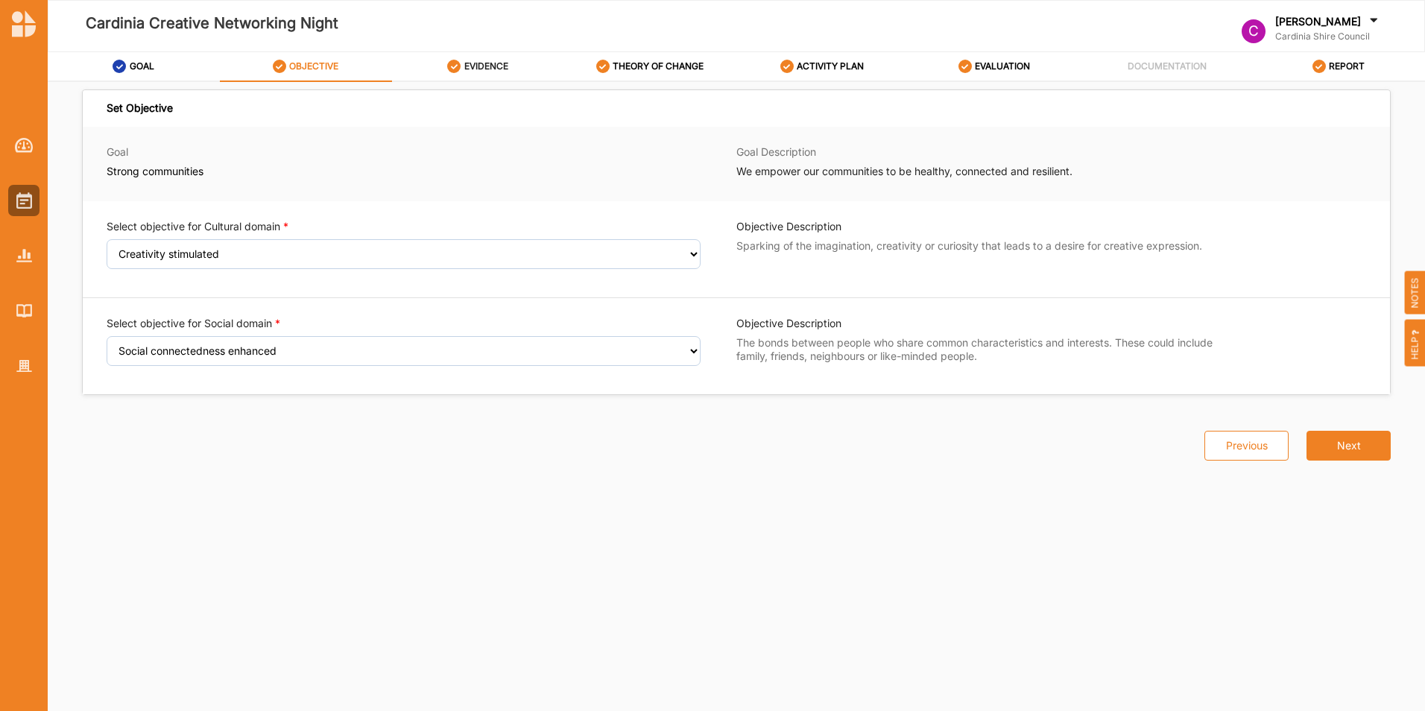
click at [490, 69] on label "EVIDENCE" at bounding box center [486, 66] width 44 height 12
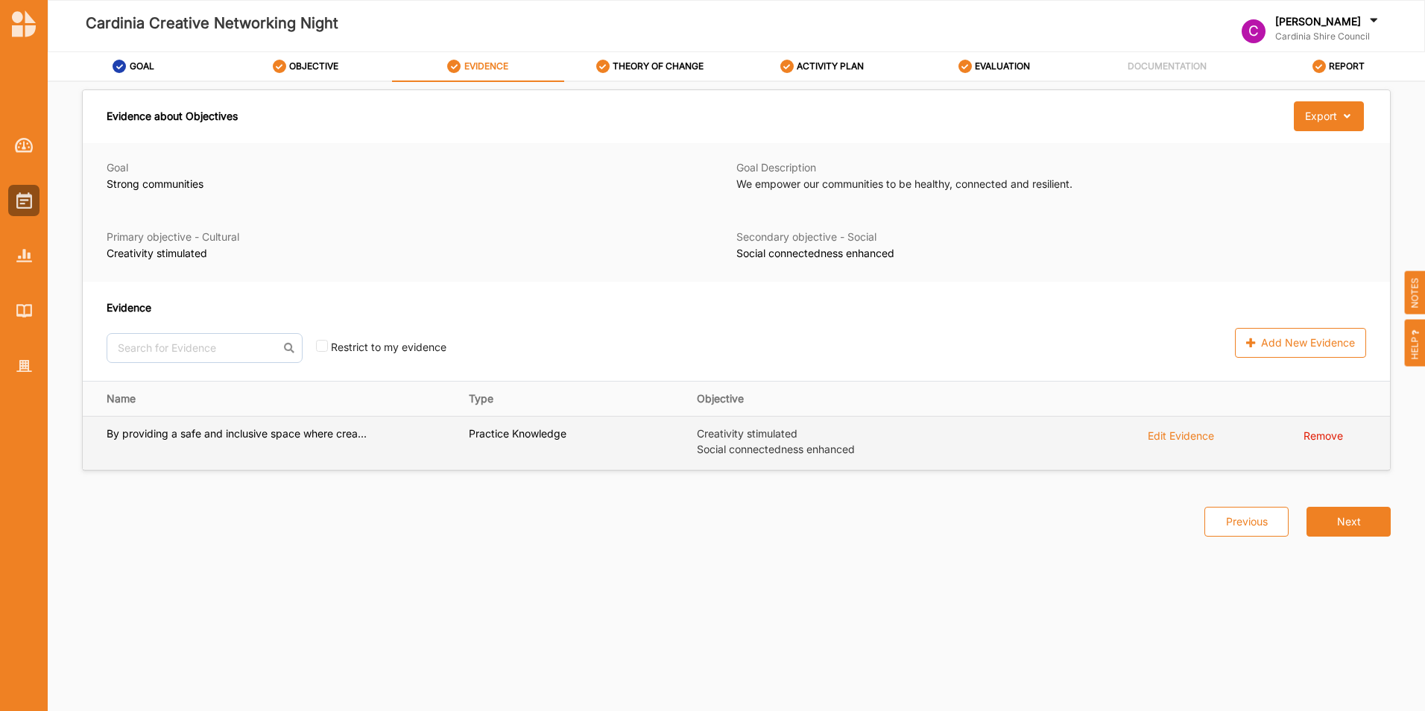
click at [216, 438] on label "By providing a safe and inclusive space where crea..." at bounding box center [237, 433] width 260 height 13
click at [1181, 434] on div "Edit Evidence" at bounding box center [1181, 435] width 66 height 16
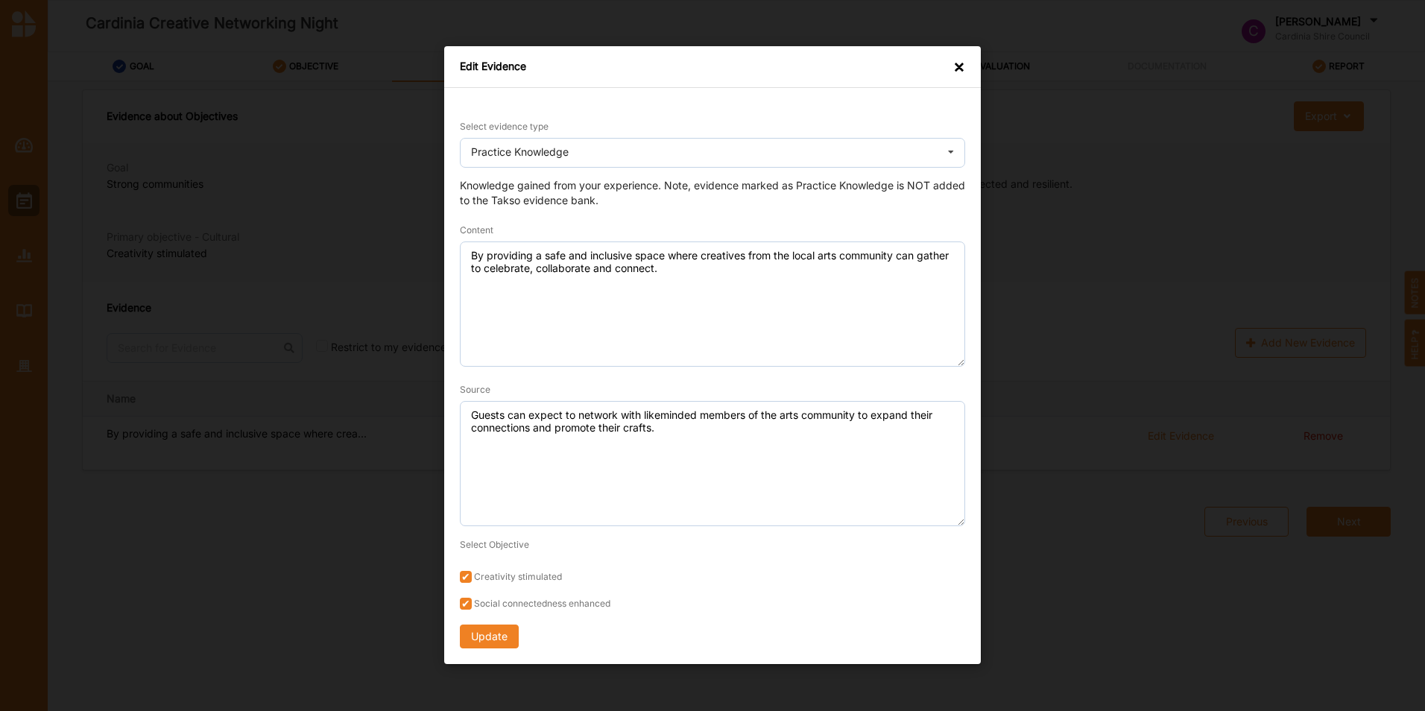
click at [958, 69] on div "×" at bounding box center [959, 67] width 12 height 15
